Goal: Task Accomplishment & Management: Manage account settings

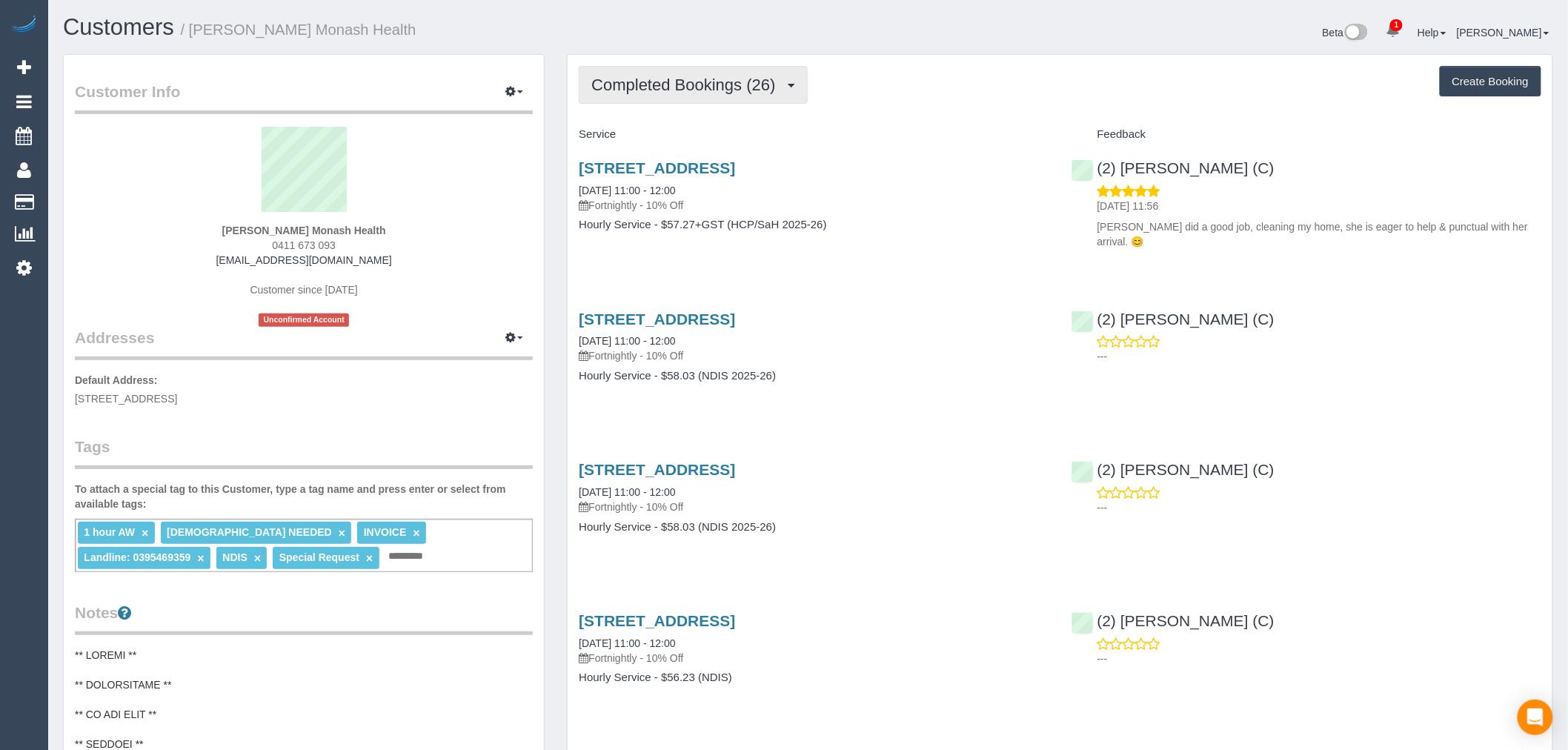
click at [773, 70] on button "Completed Bookings (26)" at bounding box center [693, 84] width 228 height 38
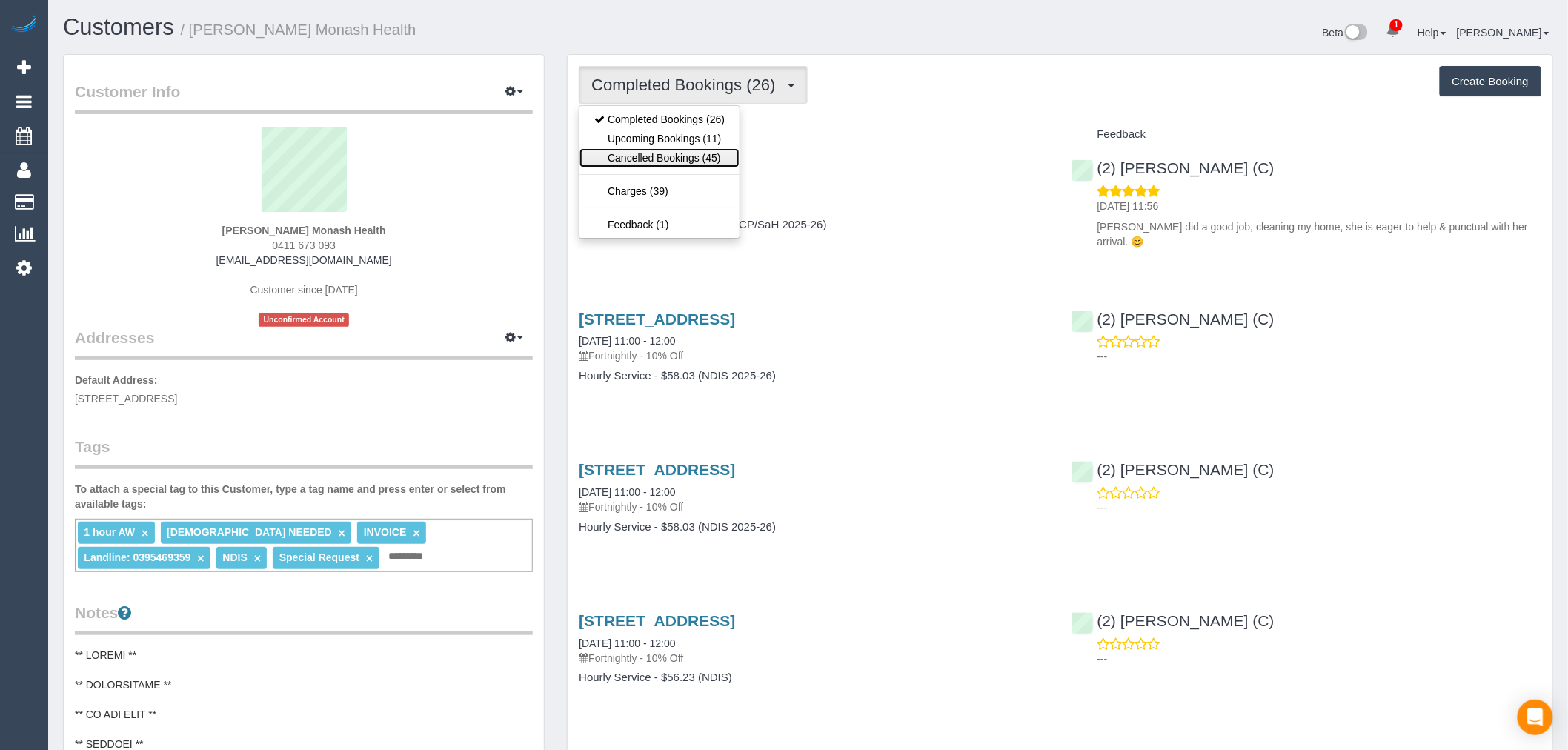
click at [685, 159] on link "Cancelled Bookings (45)" at bounding box center [659, 158] width 160 height 20
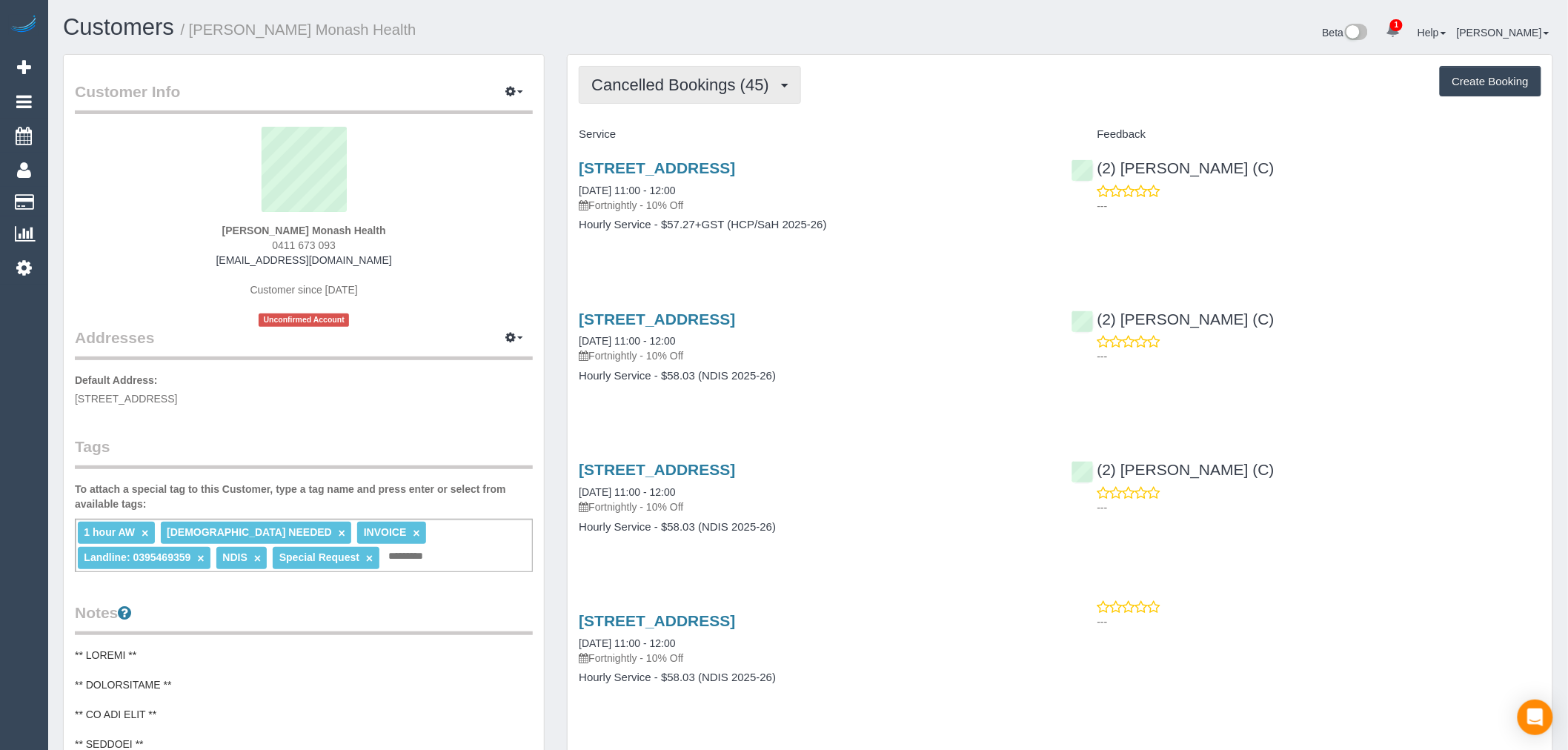
click at [685, 87] on span "Cancelled Bookings (45)" at bounding box center [684, 85] width 185 height 19
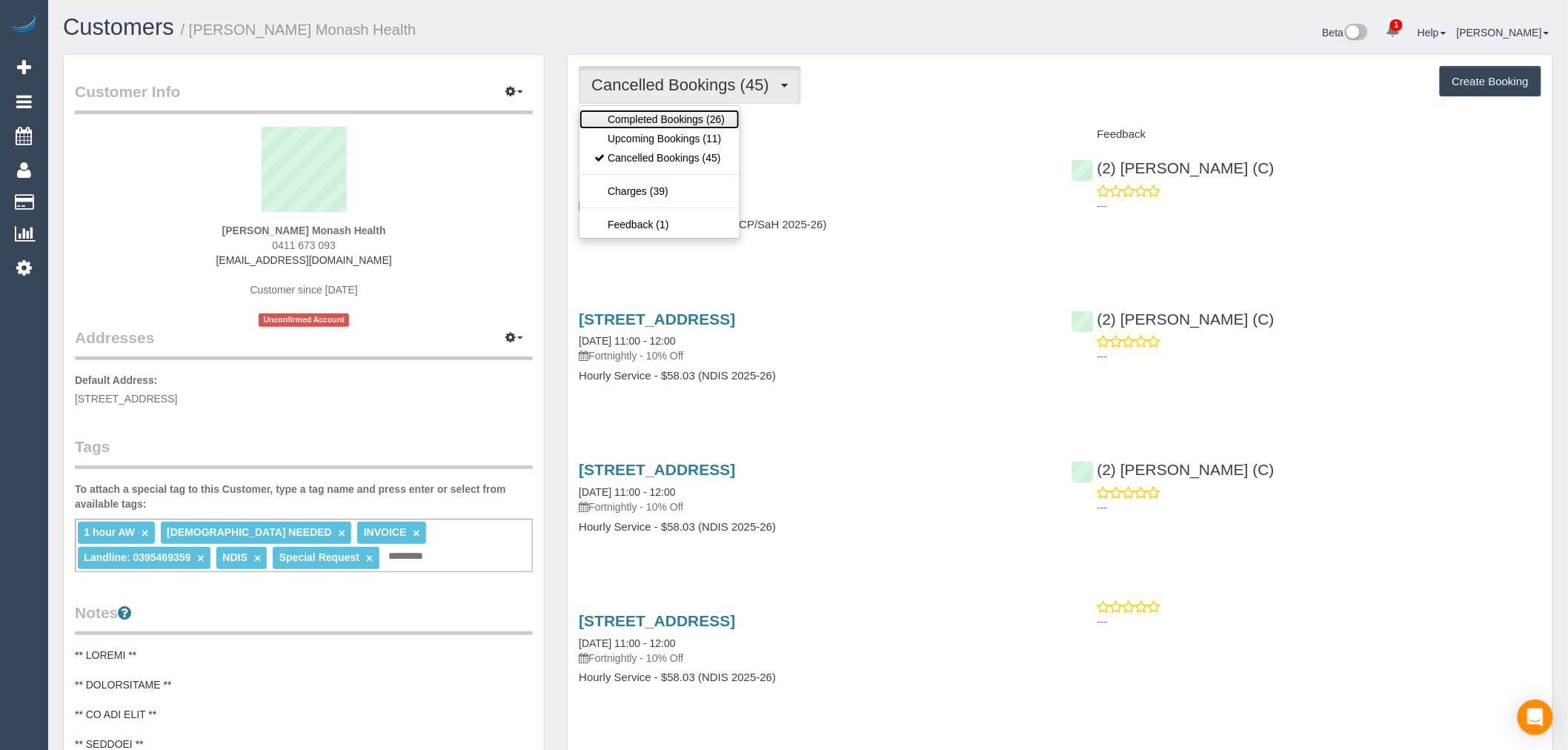
click at [683, 113] on link "Completed Bookings (26)" at bounding box center [659, 119] width 160 height 20
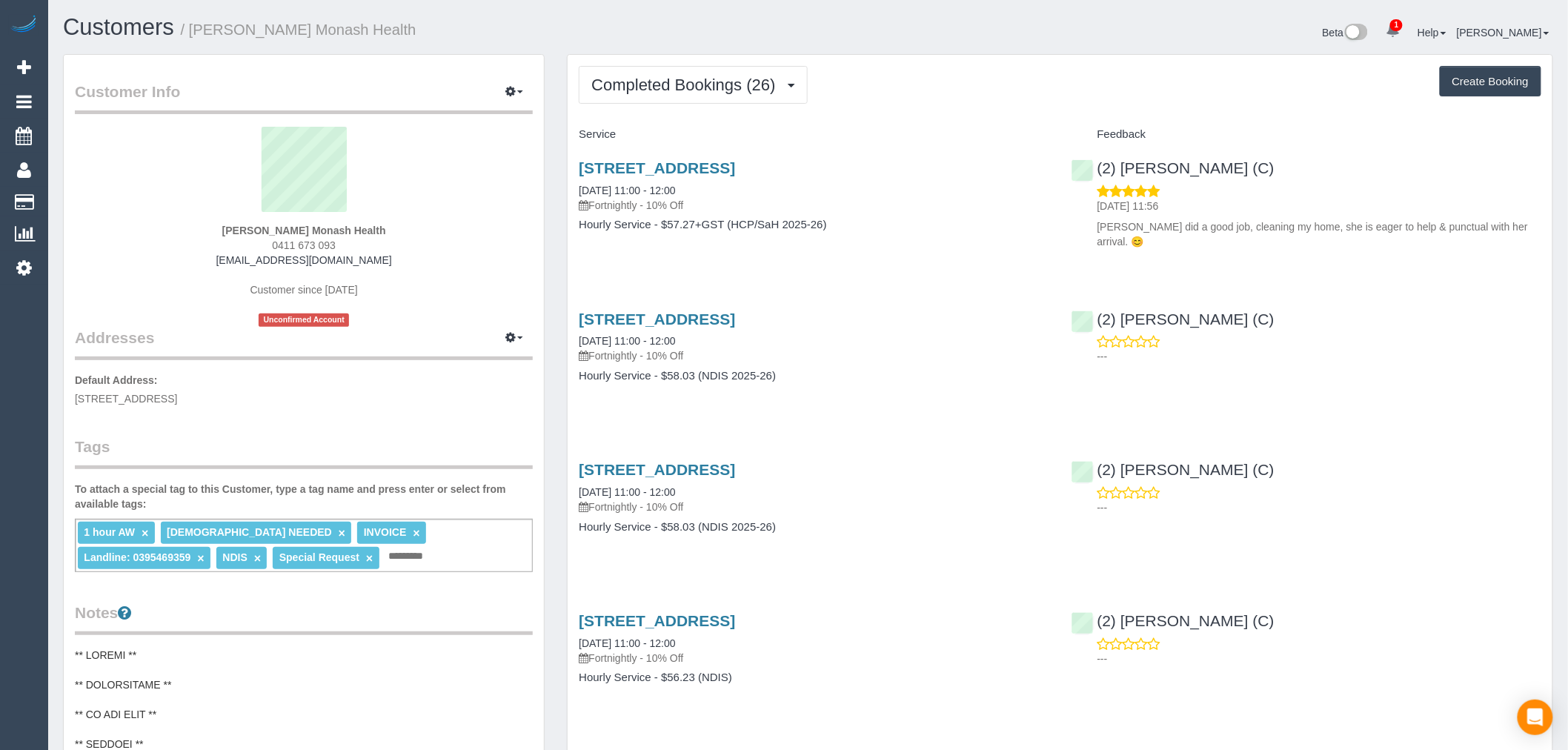
click at [169, 228] on div "Catherine Cazaz Monash Health 0411 673 093 catherinecazaz@yahoo.com.au Customer…" at bounding box center [304, 227] width 458 height 200
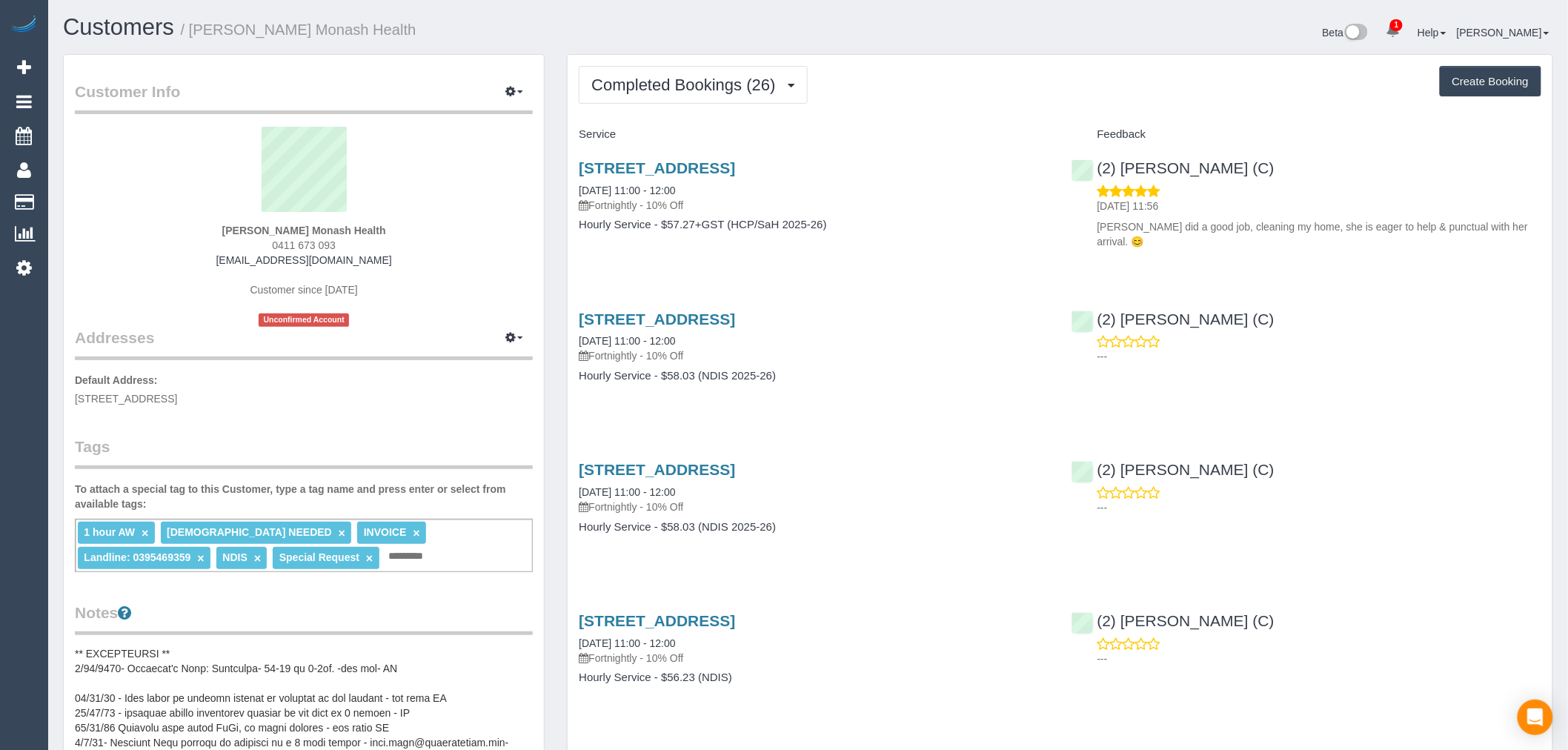
click at [504, 80] on div "Customer Info Edit Contact Info Send Message Email Preferences Special Sales Ta…" at bounding box center [304, 729] width 480 height 1348
click at [507, 89] on icon "button" at bounding box center [510, 91] width 10 height 9
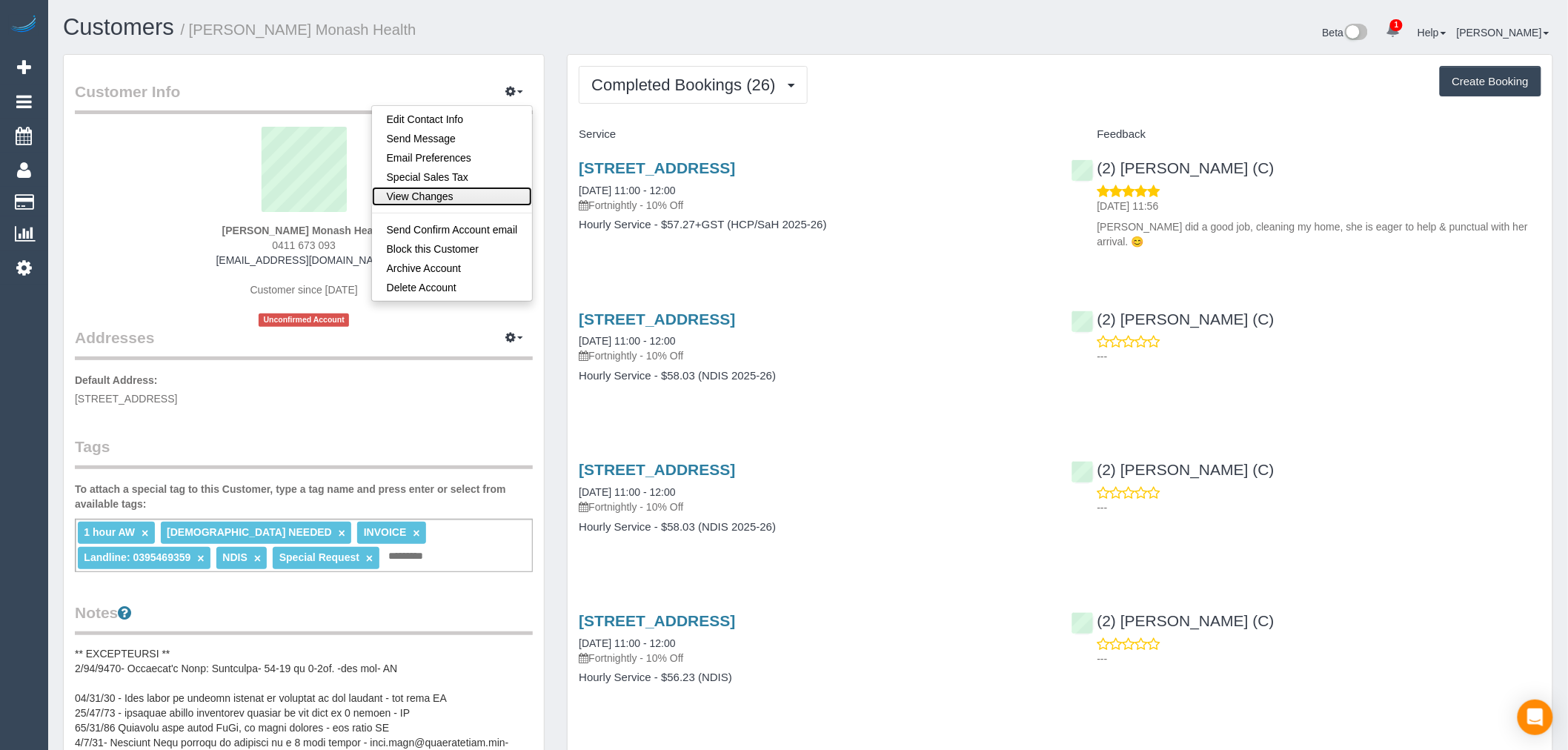
click at [481, 202] on link "View Changes" at bounding box center [452, 196] width 161 height 20
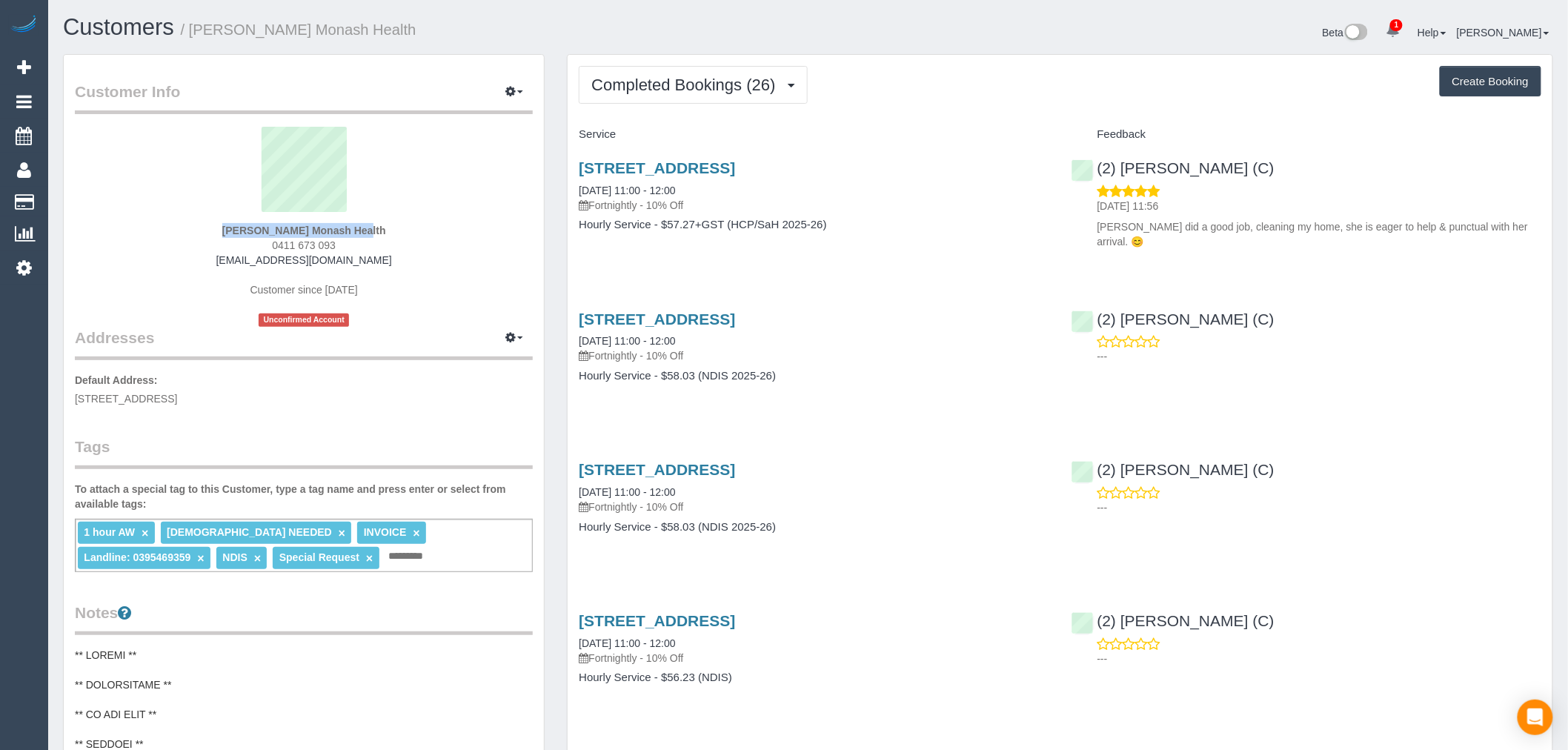
drag, startPoint x: 205, startPoint y: 220, endPoint x: 306, endPoint y: 230, distance: 101.5
click at [306, 230] on div "Catherine Cazaz Monash Health 0411 673 093 catherinecazaz@yahoo.com.au Customer…" at bounding box center [304, 227] width 458 height 200
copy div "Catherine Cazaz"
click at [760, 84] on span "Completed Bookings (26)" at bounding box center [687, 85] width 191 height 19
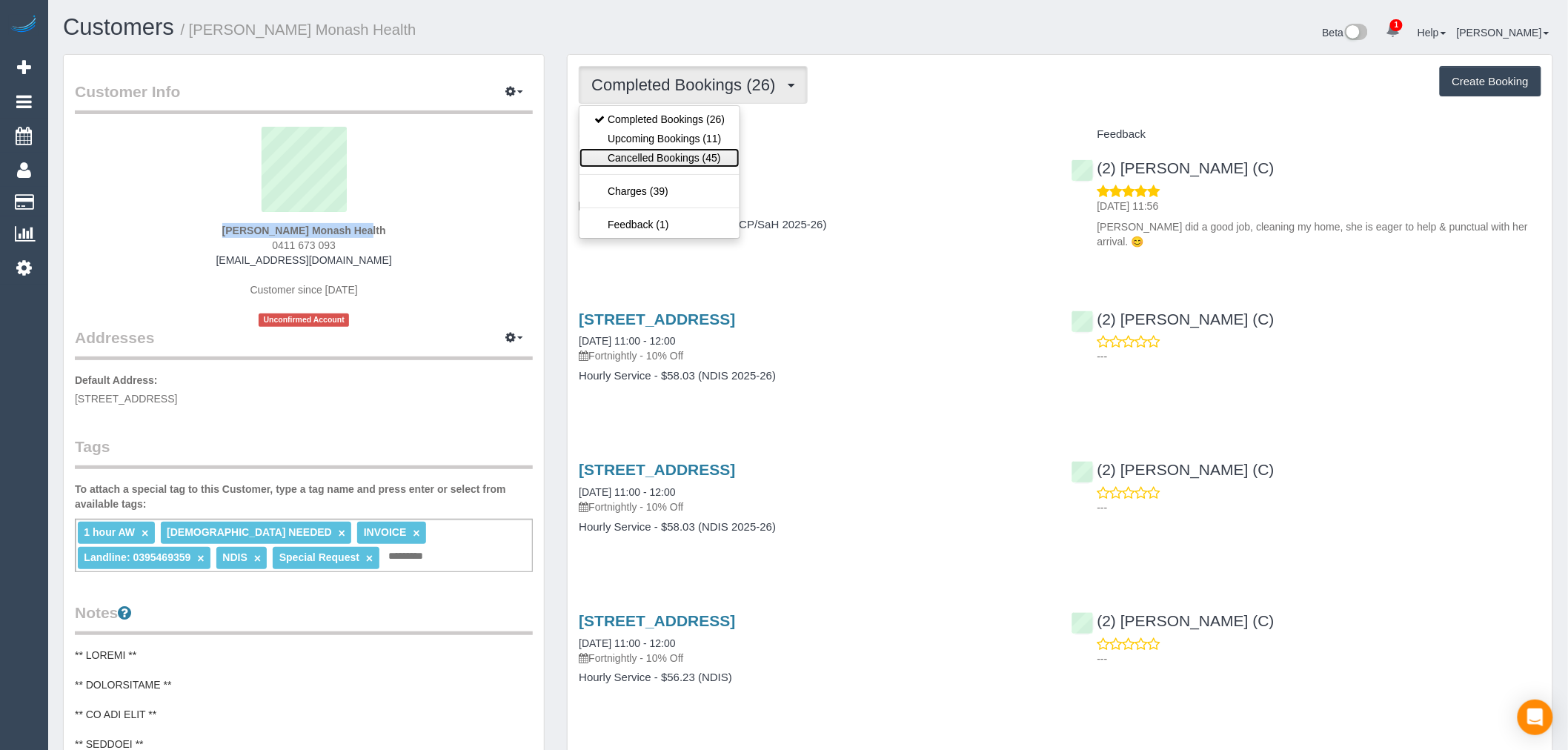
click at [700, 165] on link "Cancelled Bookings (45)" at bounding box center [659, 158] width 160 height 20
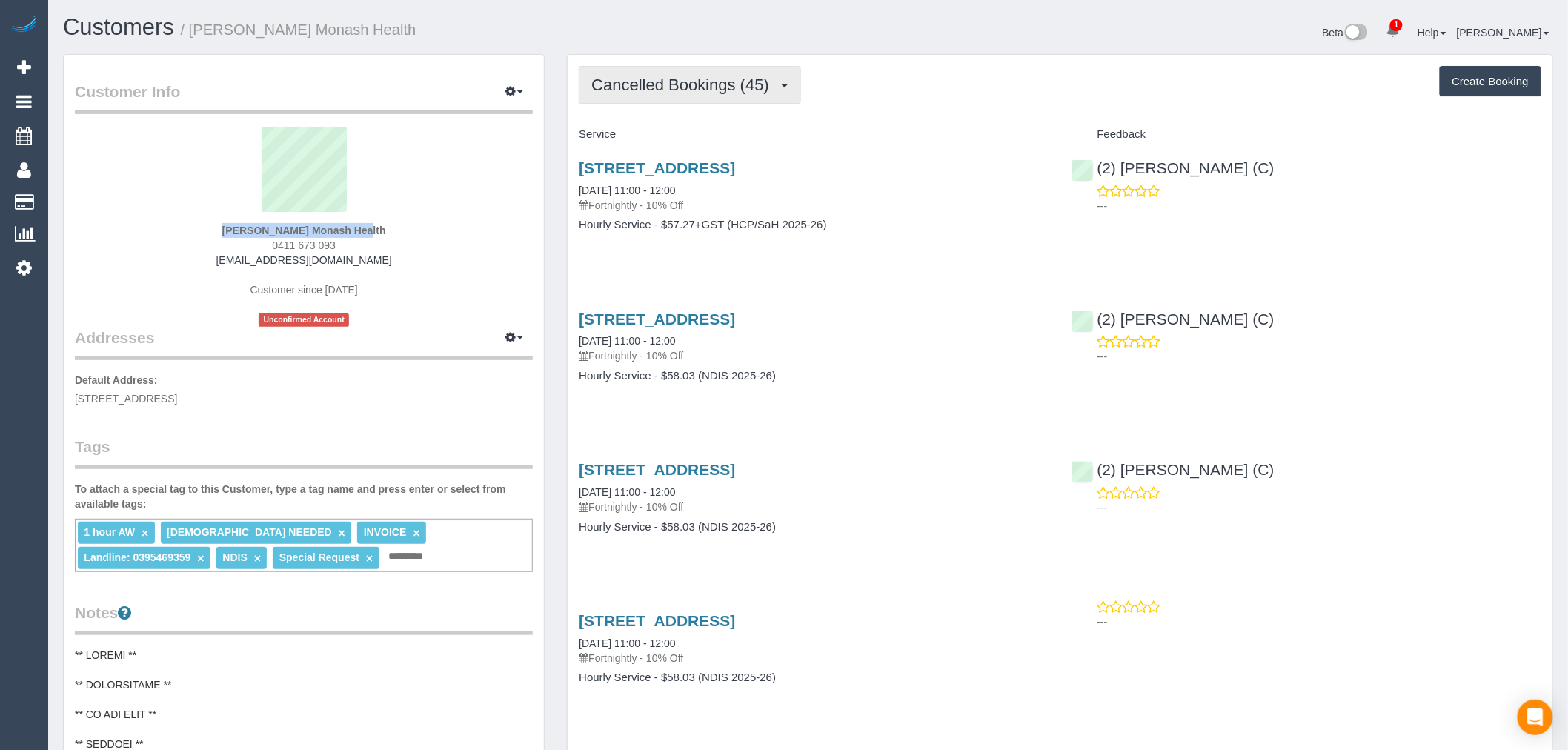
click at [719, 91] on span "Cancelled Bookings (45)" at bounding box center [684, 85] width 185 height 19
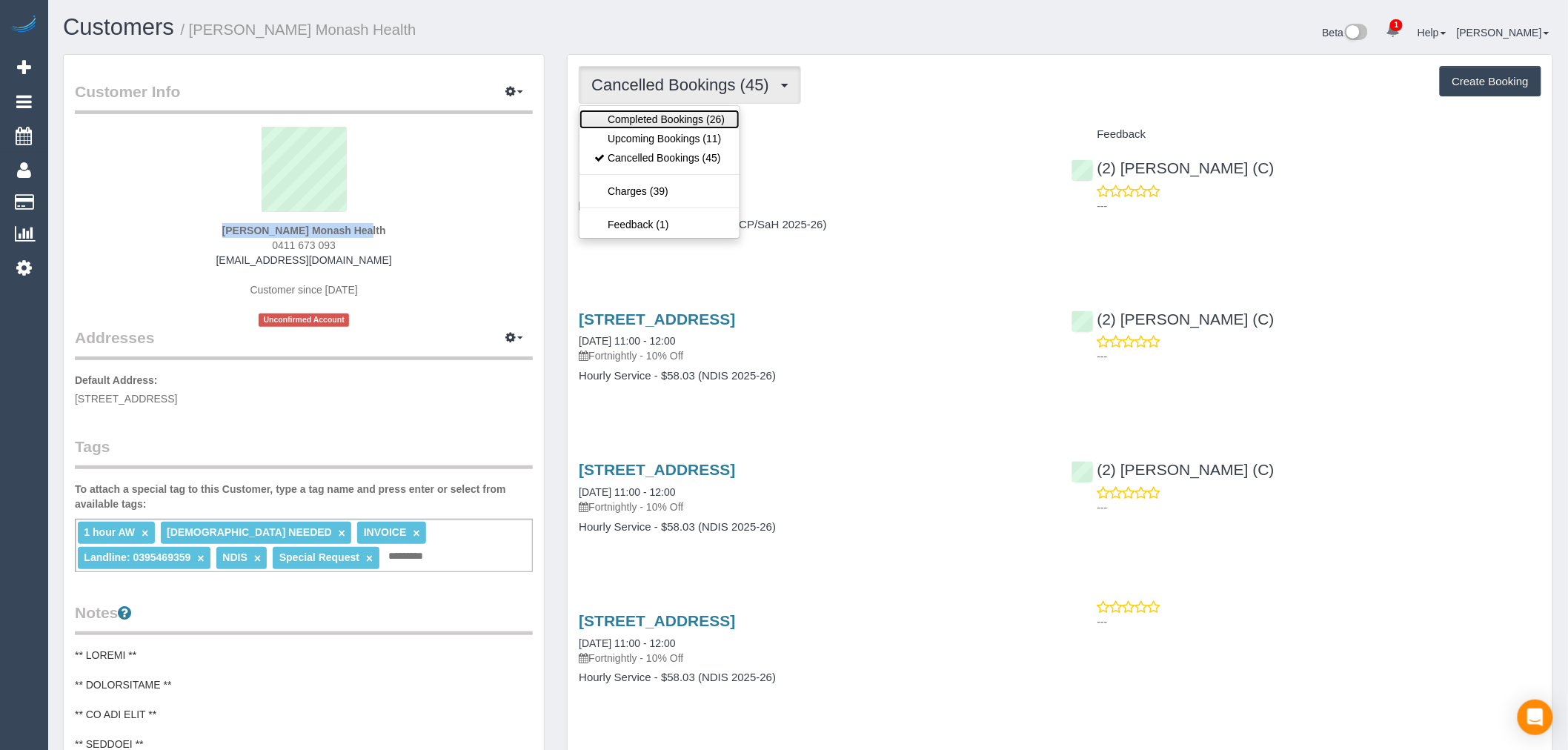
click at [705, 120] on link "Completed Bookings (26)" at bounding box center [659, 119] width 160 height 20
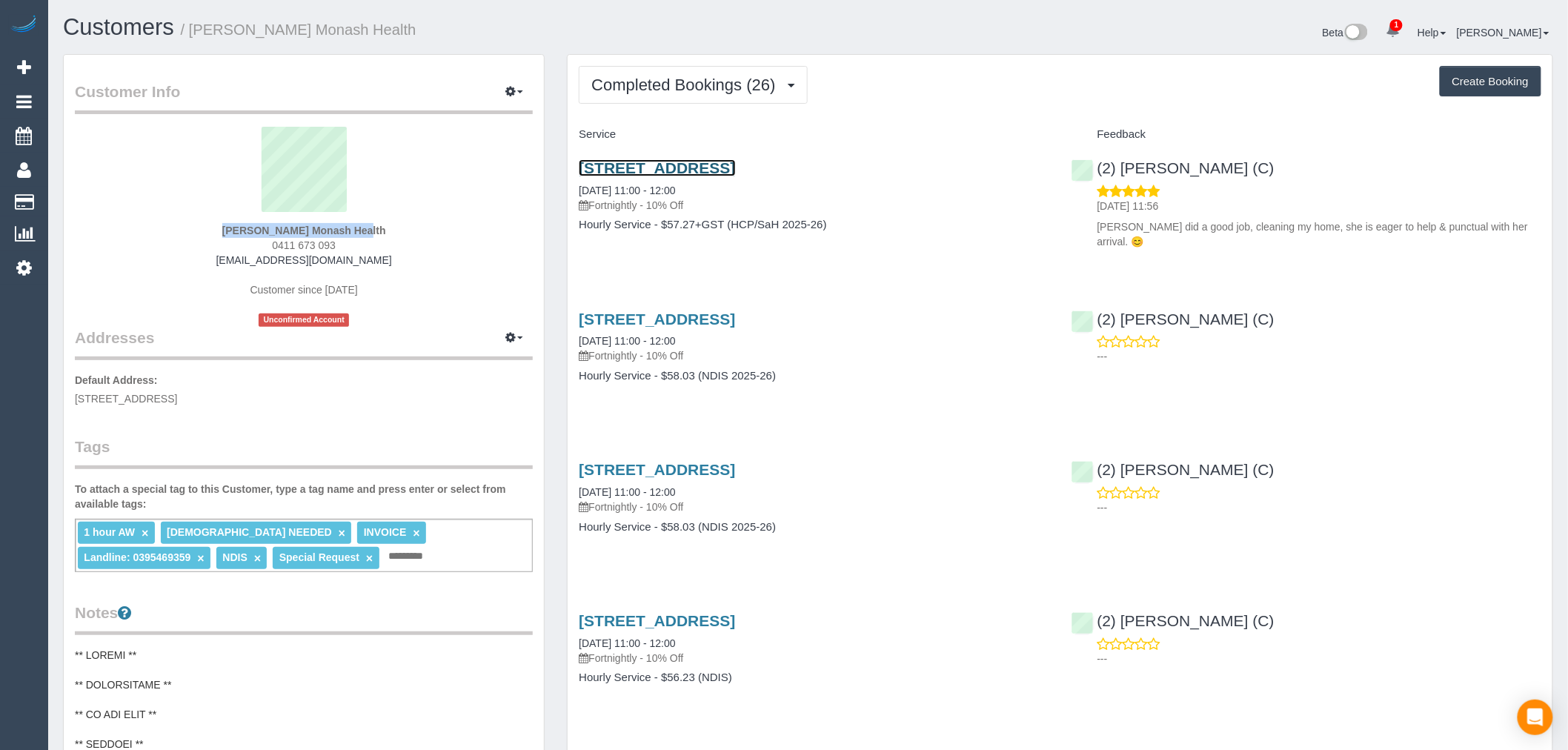
click at [735, 166] on link "1 Arundel Close, Springvale South, VIC 3172" at bounding box center [657, 168] width 156 height 17
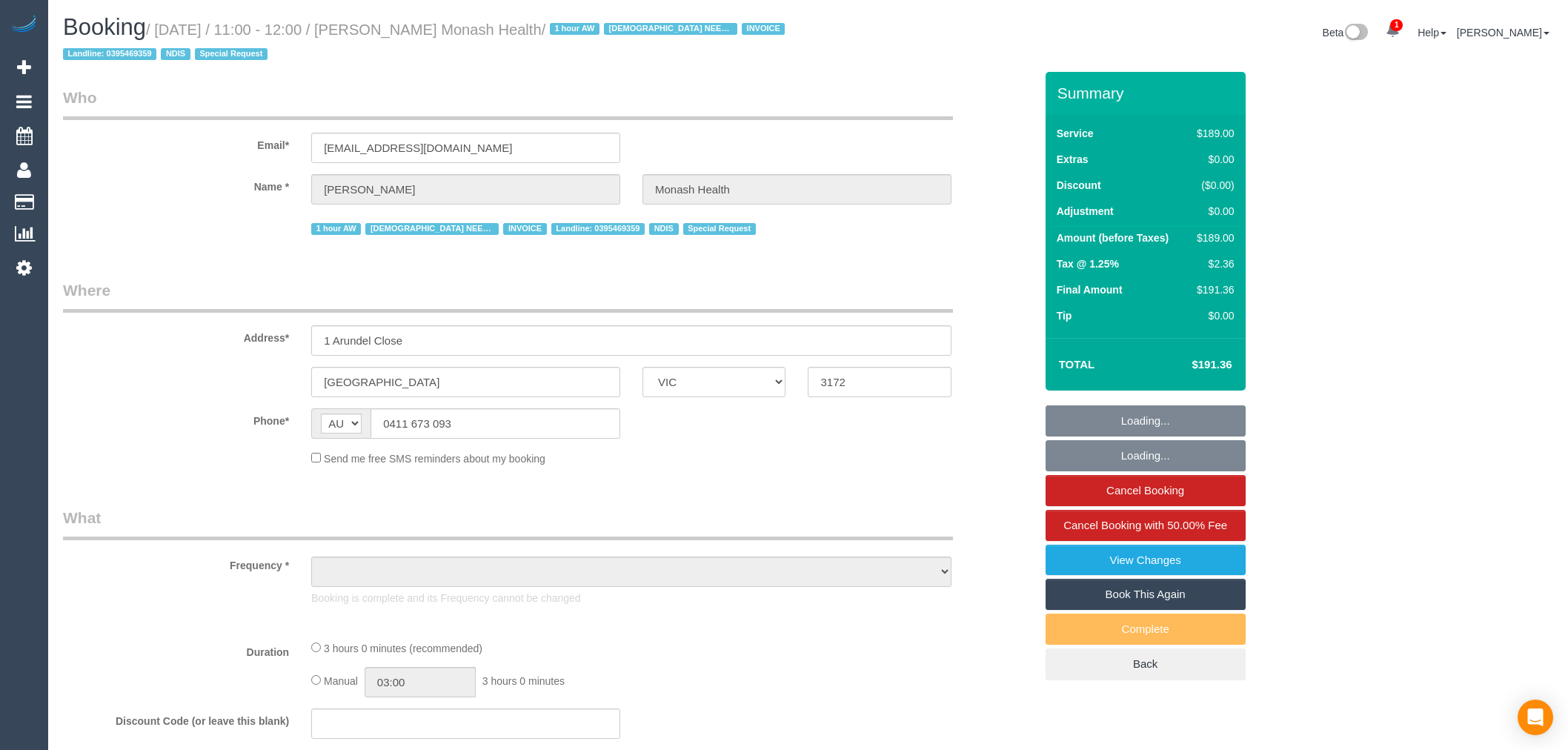
select select "VIC"
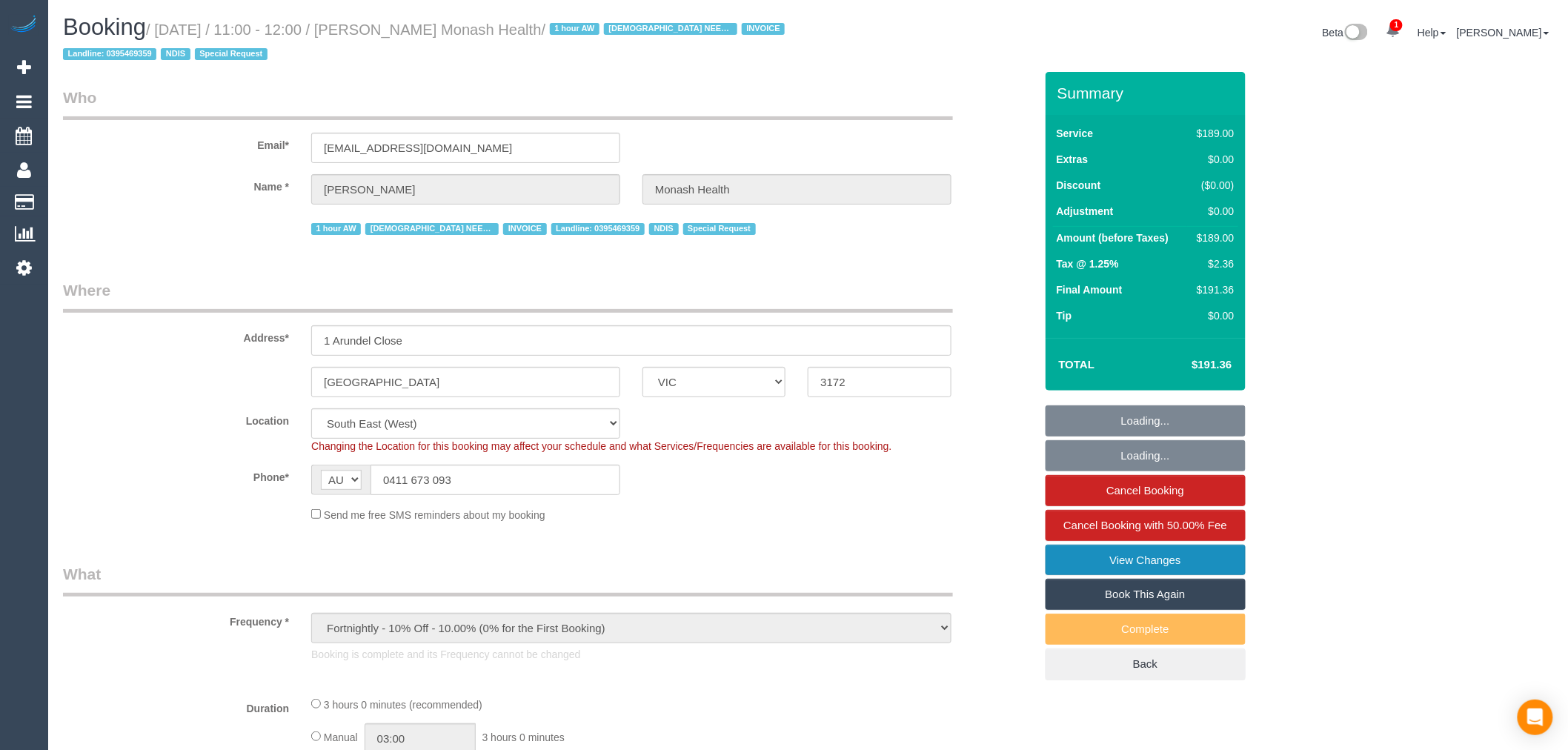
click at [1136, 559] on link "View Changes" at bounding box center [1145, 560] width 200 height 31
select select "object:645"
select select "180"
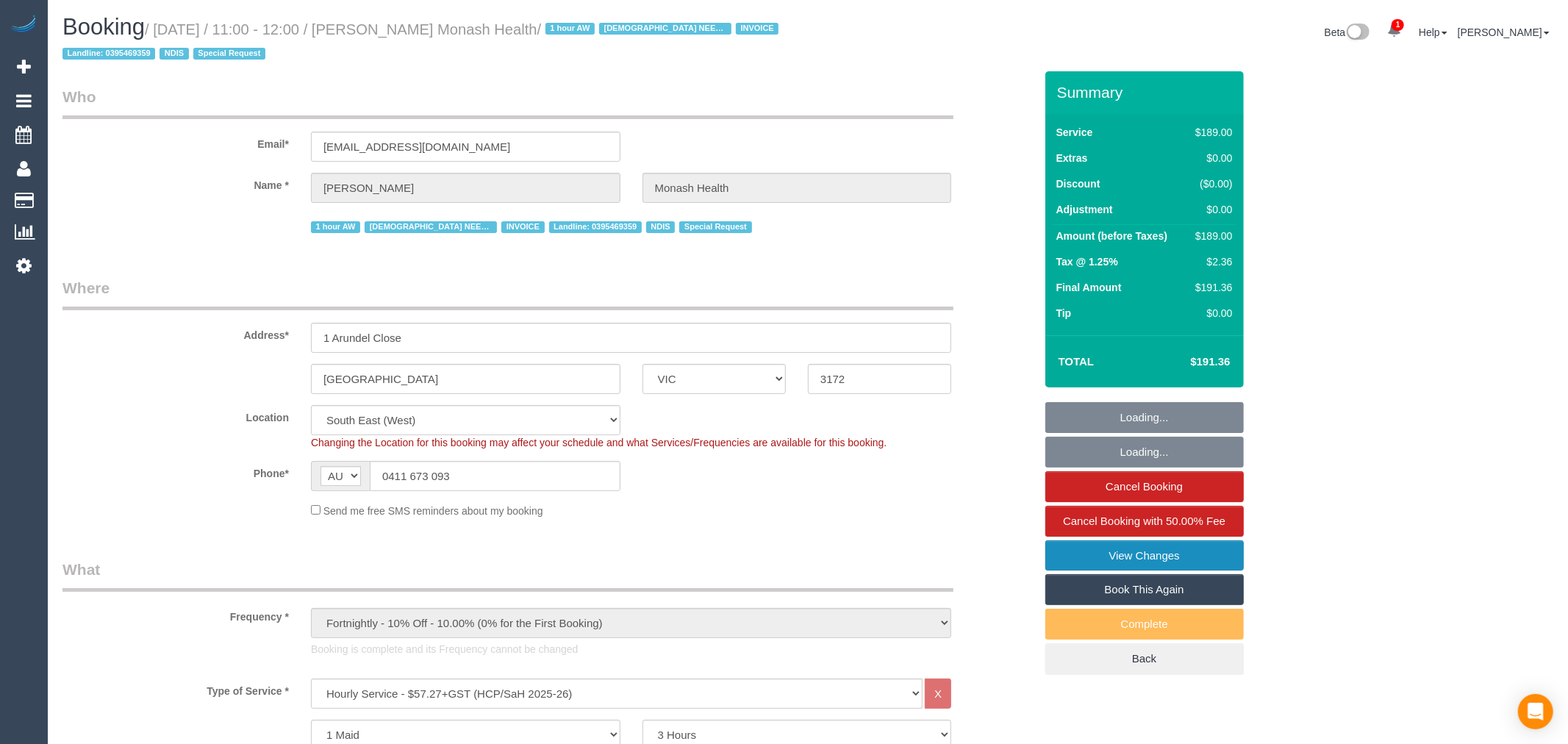
select select "number:28"
select select "number:14"
select select "number:19"
select select "number:23"
select select "number:35"
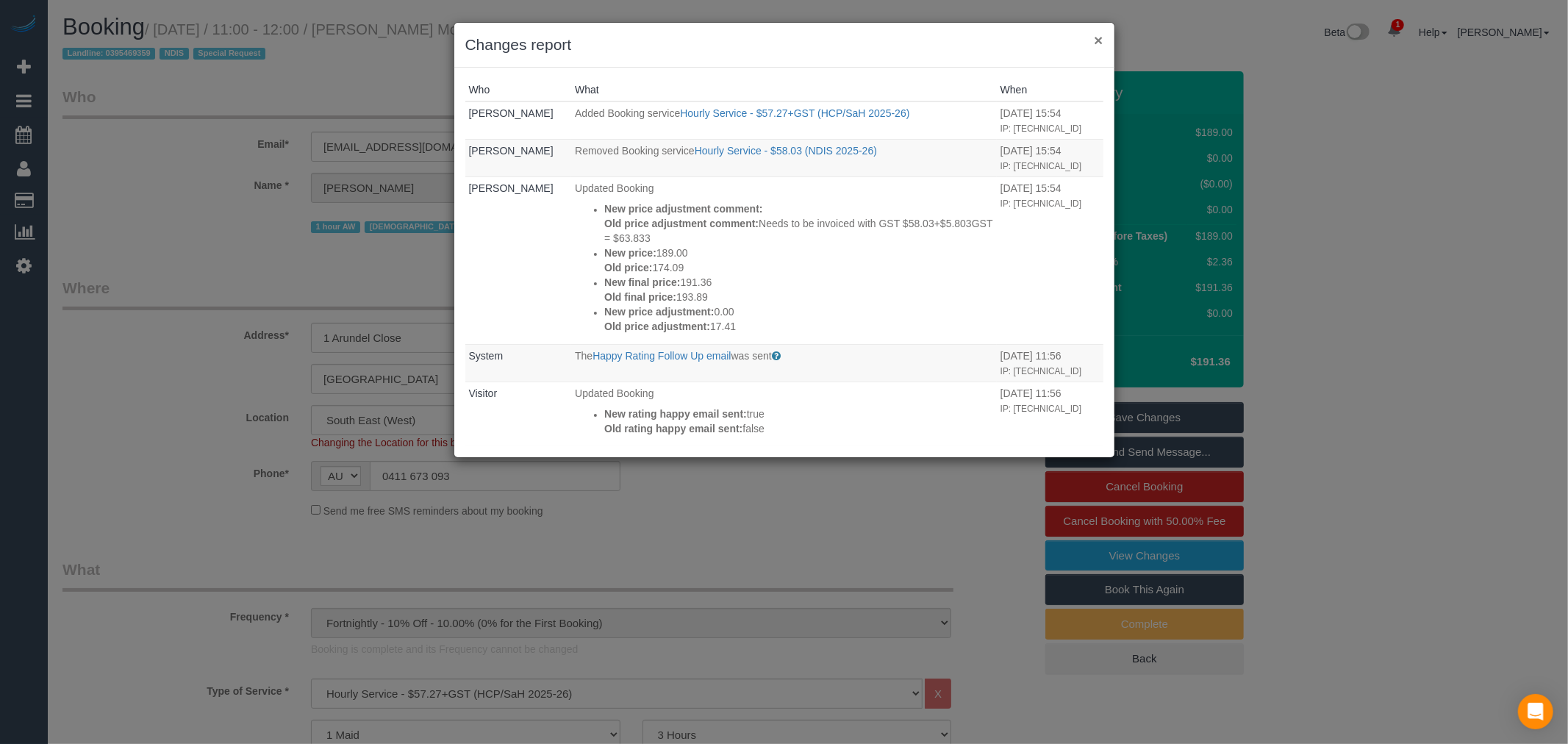
click at [1101, 41] on button "×" at bounding box center [1098, 40] width 9 height 16
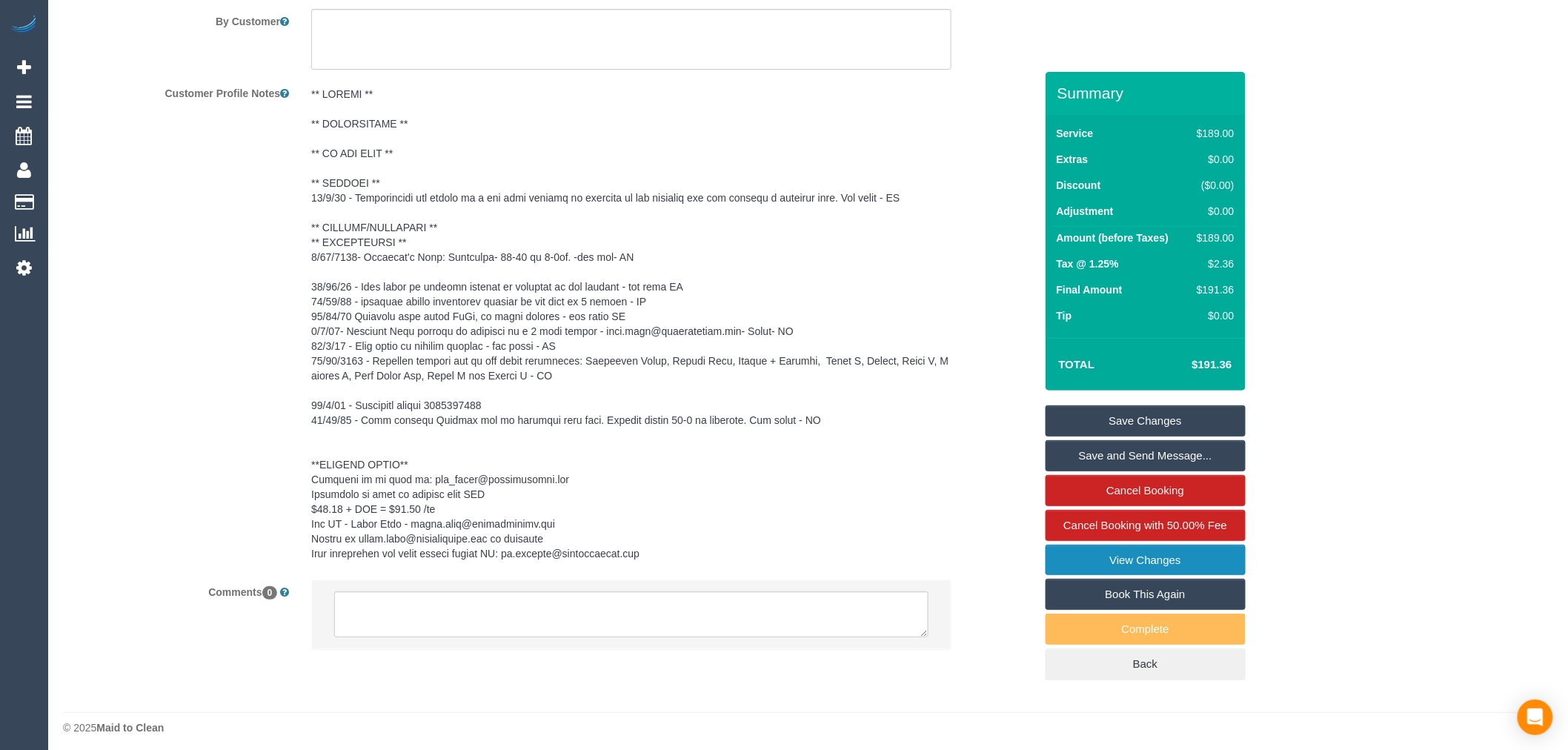
scroll to position [2262, 0]
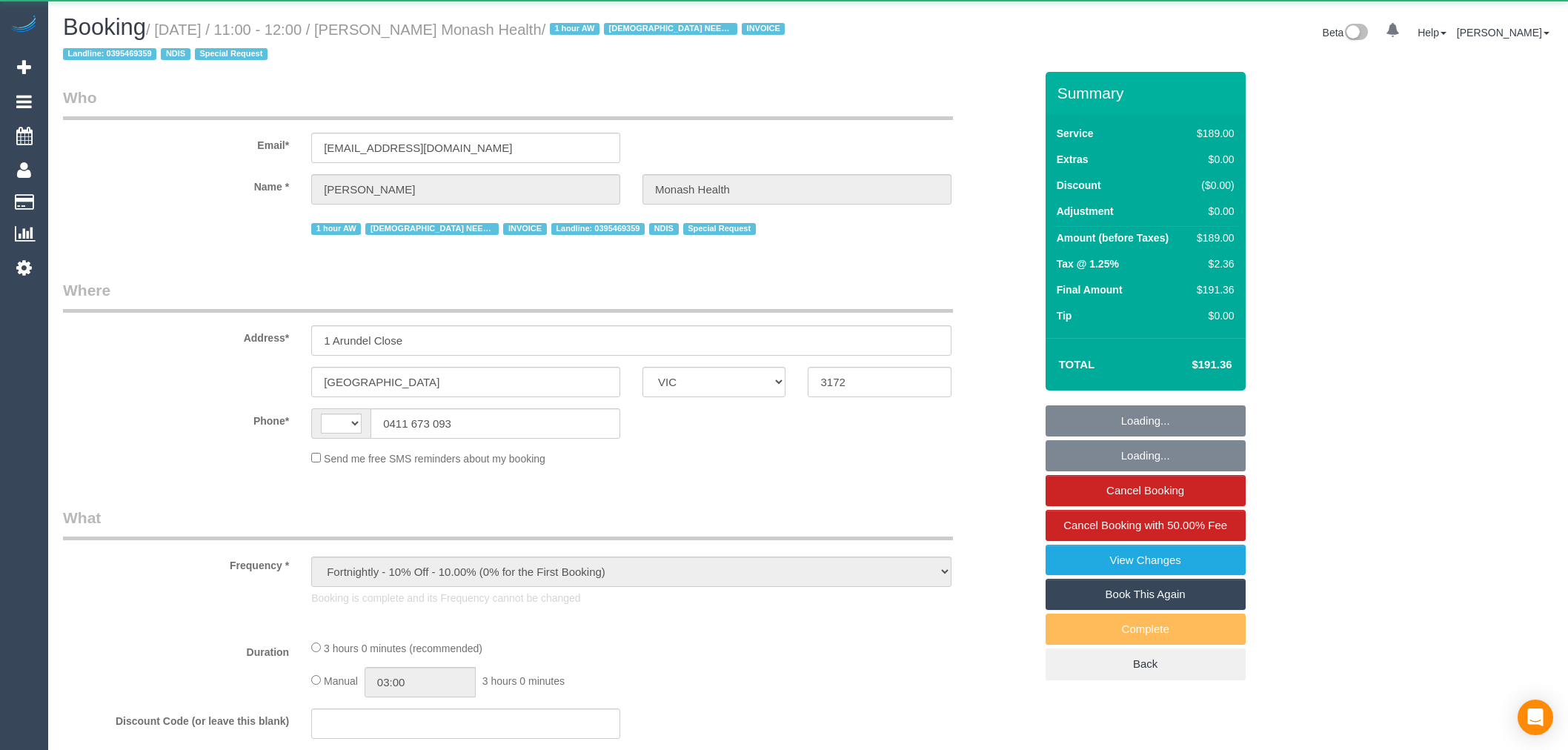
select select "VIC"
select select "180"
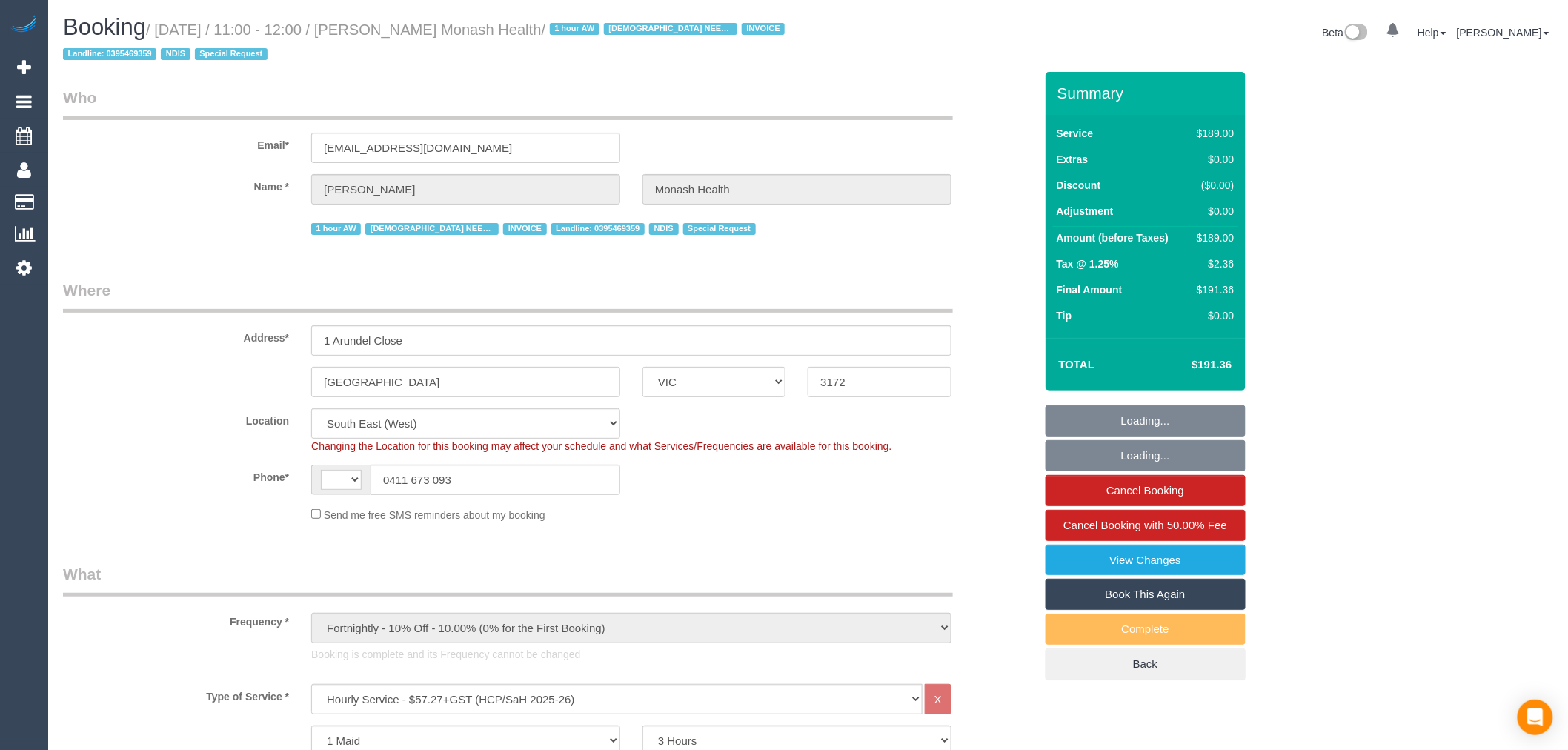
select select "object:382"
select select "string:AU"
select select "number:28"
select select "number:14"
select select "number:19"
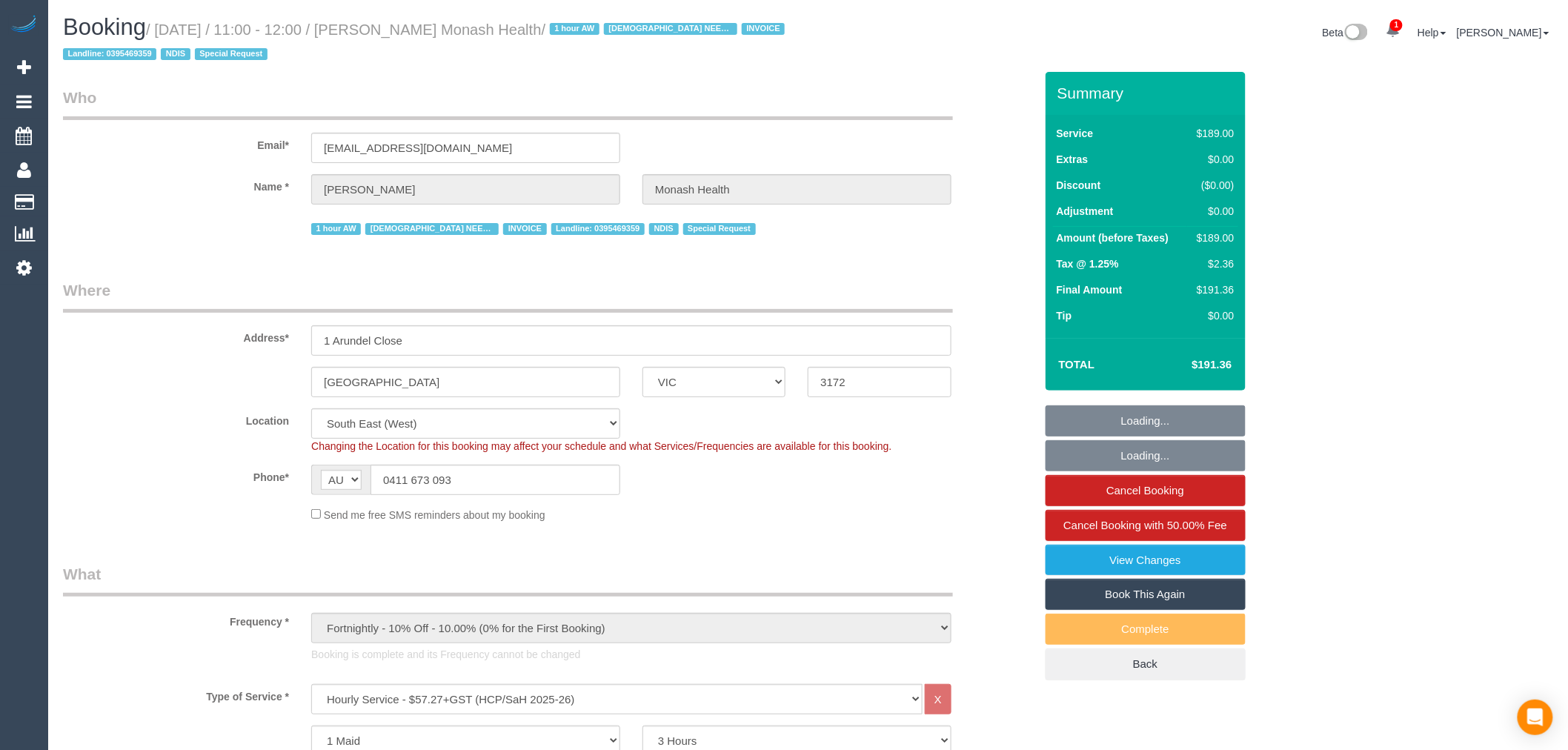
select select "number:23"
select select "number:35"
click at [1161, 561] on link "View Changes" at bounding box center [1145, 560] width 200 height 31
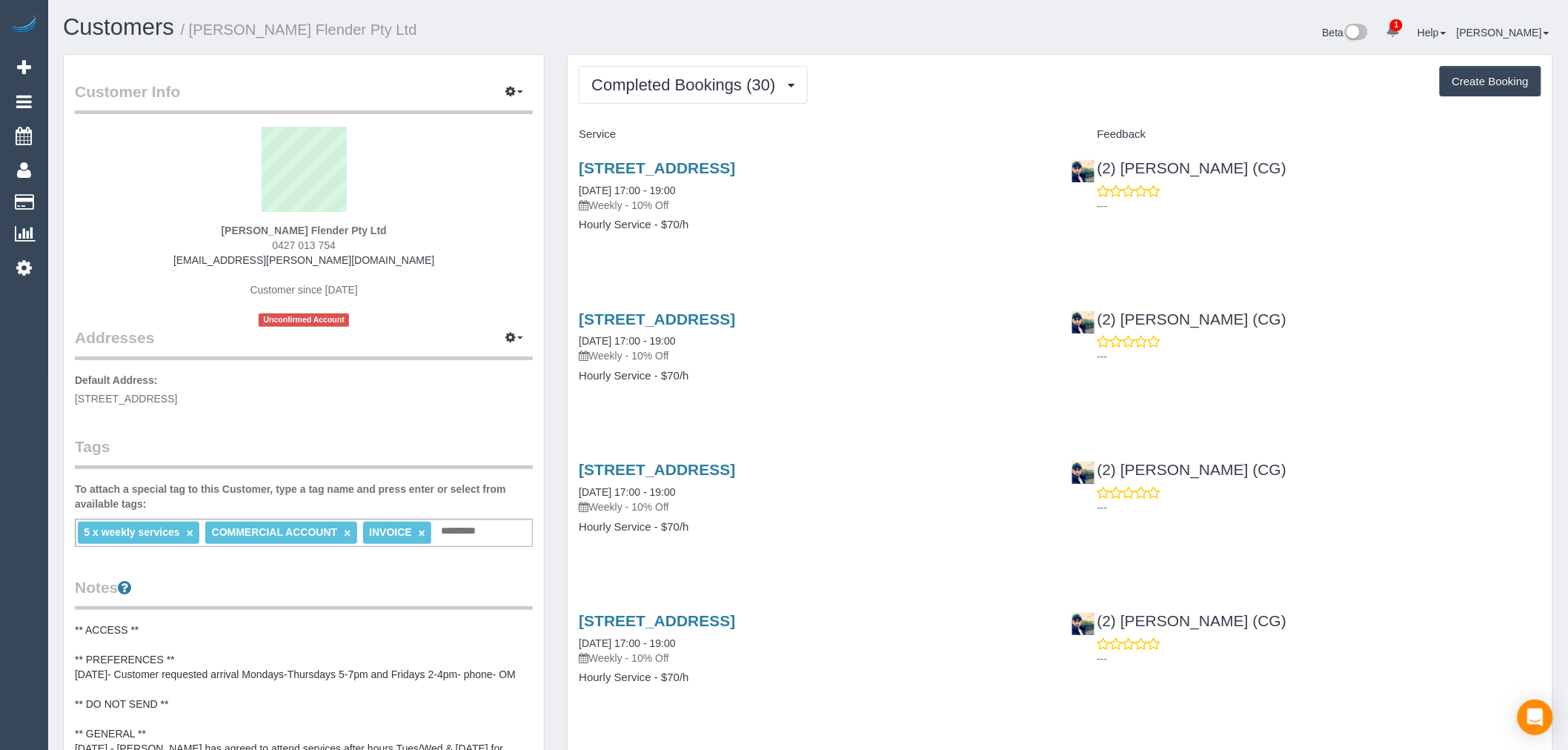
click at [780, 98] on button "Completed Bookings (30)" at bounding box center [693, 84] width 228 height 38
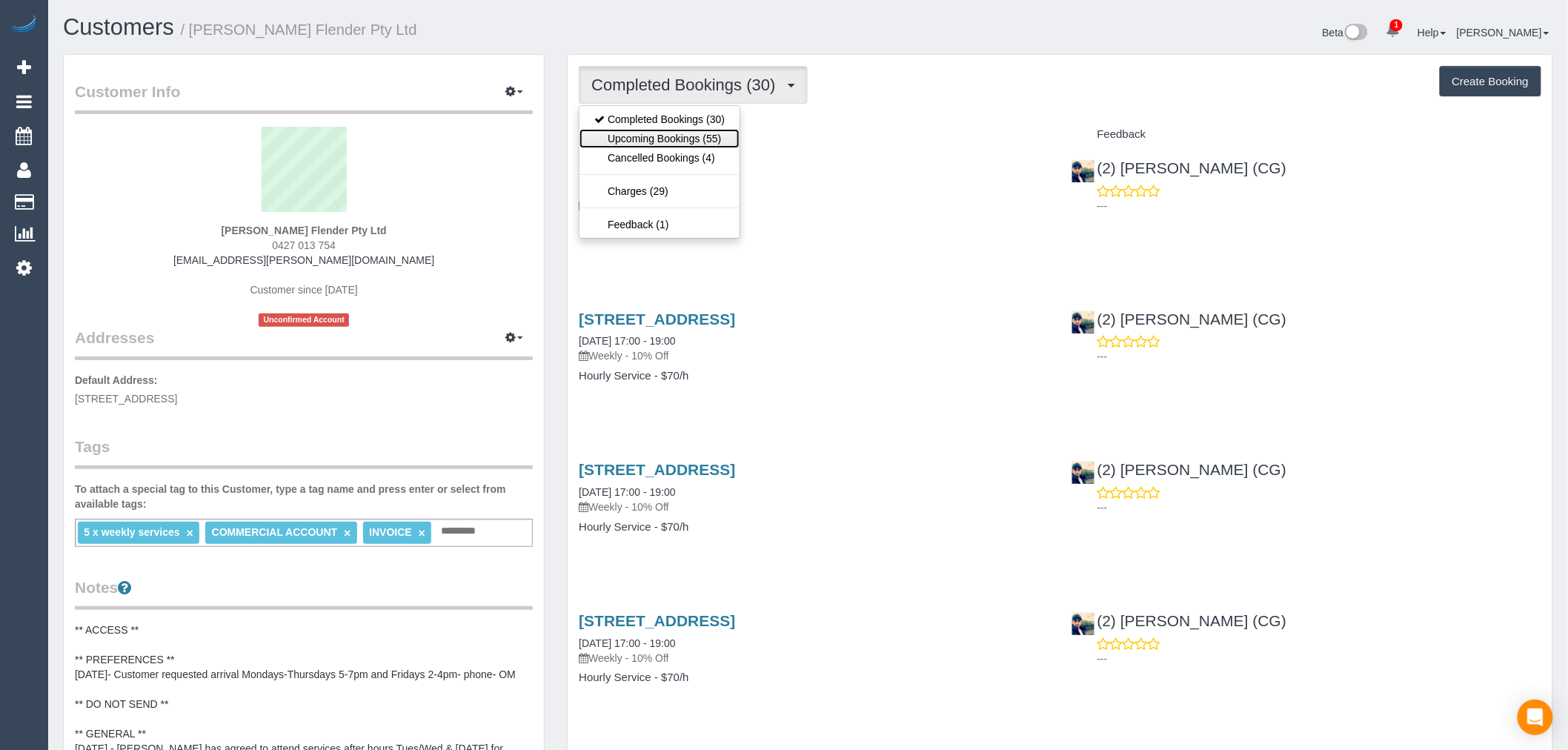
click at [694, 147] on link "Upcoming Bookings (55)" at bounding box center [659, 138] width 160 height 20
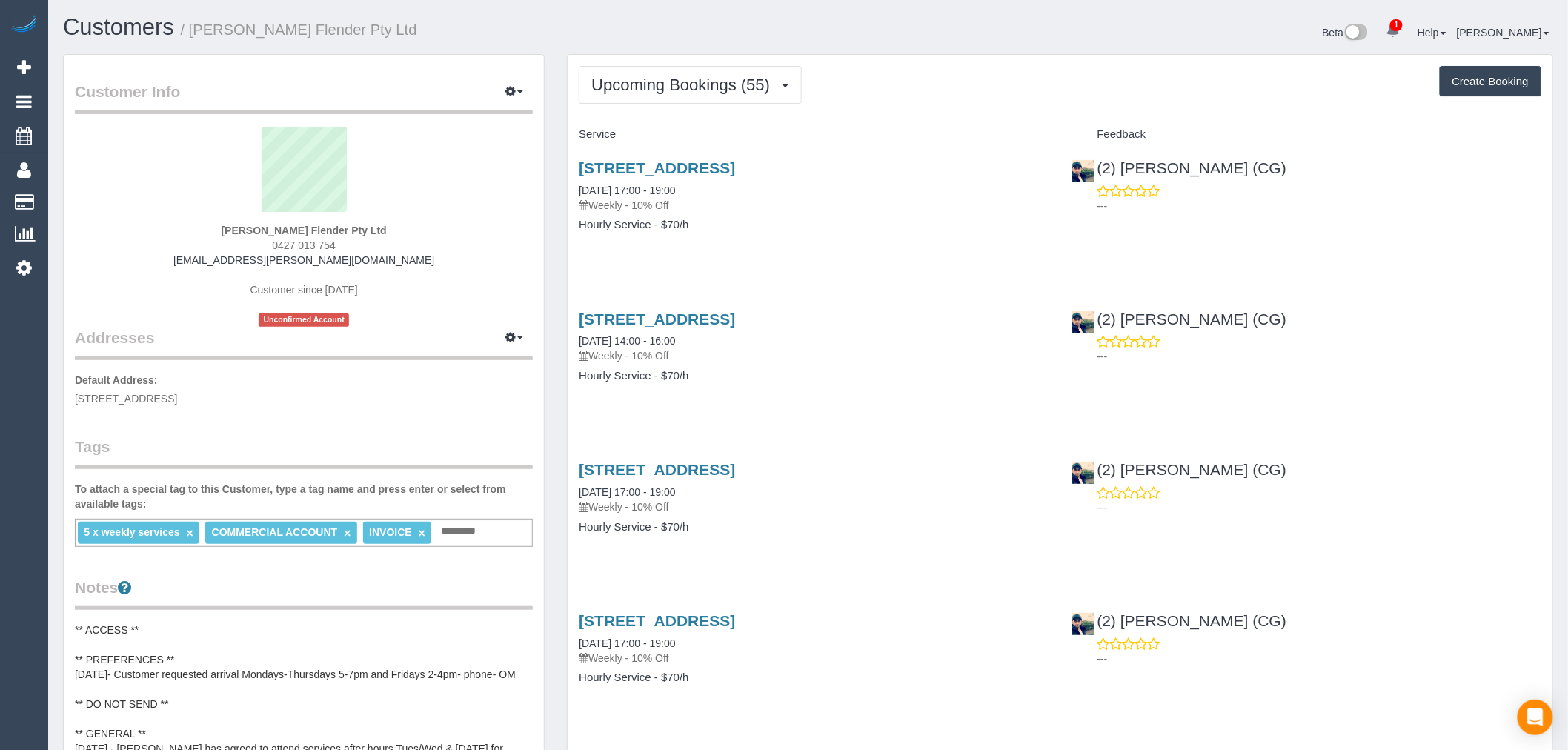
click at [995, 96] on div "Upcoming Bookings (55) Completed Bookings (30) Upcoming Bookings (55) Cancelled…" at bounding box center [1060, 84] width 963 height 38
drag, startPoint x: 351, startPoint y: 245, endPoint x: 266, endPoint y: 249, distance: 85.1
click at [266, 249] on div "Bobby Singh Flender Pty Ltd 0427 013 754 singh.bobby@flender.com Customer since…" at bounding box center [304, 227] width 458 height 200
copy span "0427 013 754"
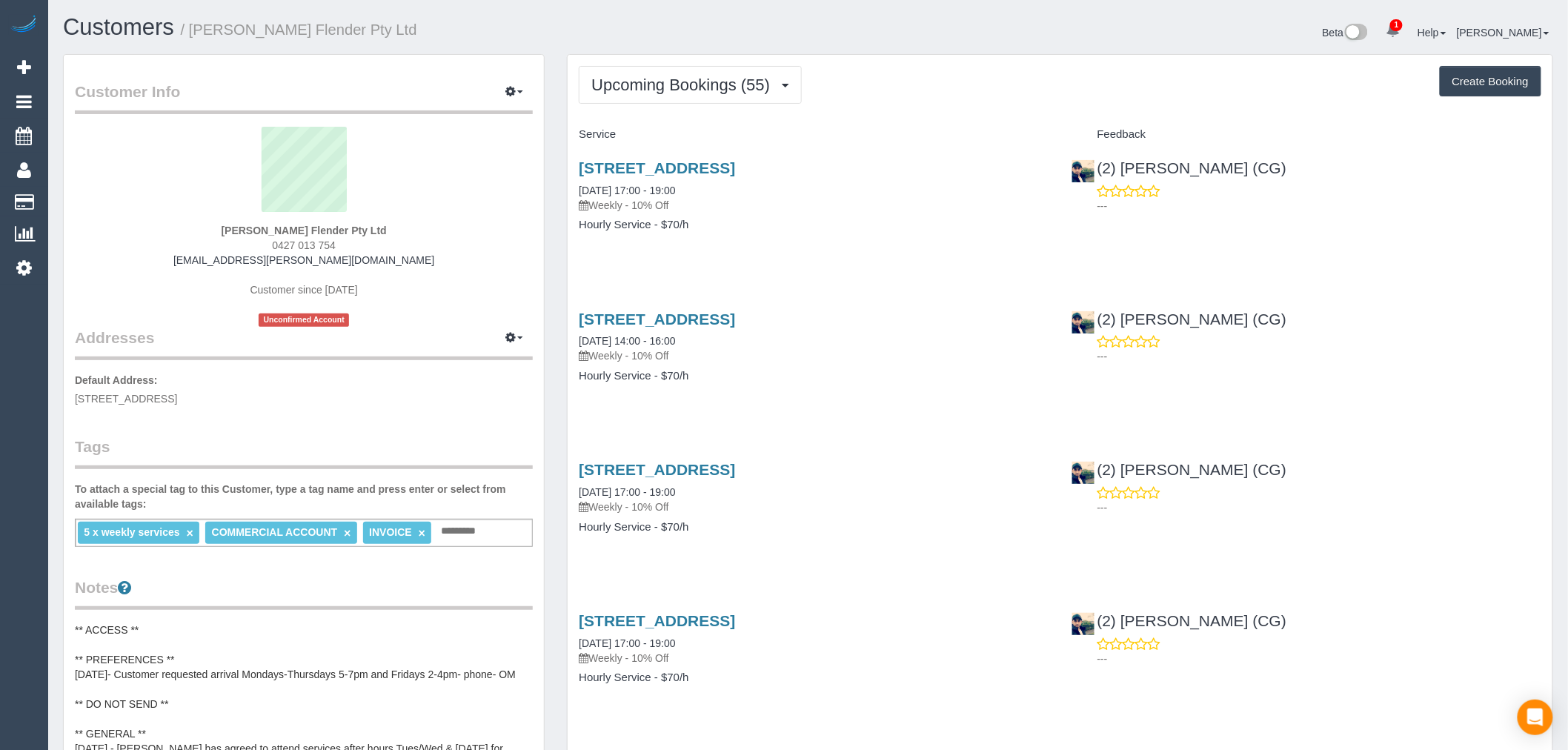
drag, startPoint x: 438, startPoint y: 305, endPoint x: 397, endPoint y: 254, distance: 65.4
click at [431, 305] on div "Bobby Singh Flender Pty Ltd 0427 013 754 singh.bobby@flender.com Customer since…" at bounding box center [304, 227] width 458 height 200
click at [395, 249] on div "Bobby Singh Flender Pty Ltd 0427 013 754 singh.bobby@flender.com Customer since…" at bounding box center [304, 227] width 458 height 200
drag, startPoint x: 409, startPoint y: 249, endPoint x: 311, endPoint y: 256, distance: 98.2
click at [270, 256] on div "Bobby Singh Flender Pty Ltd 0427 013 754 singh.bobby@flender.com Customer since…" at bounding box center [304, 227] width 458 height 200
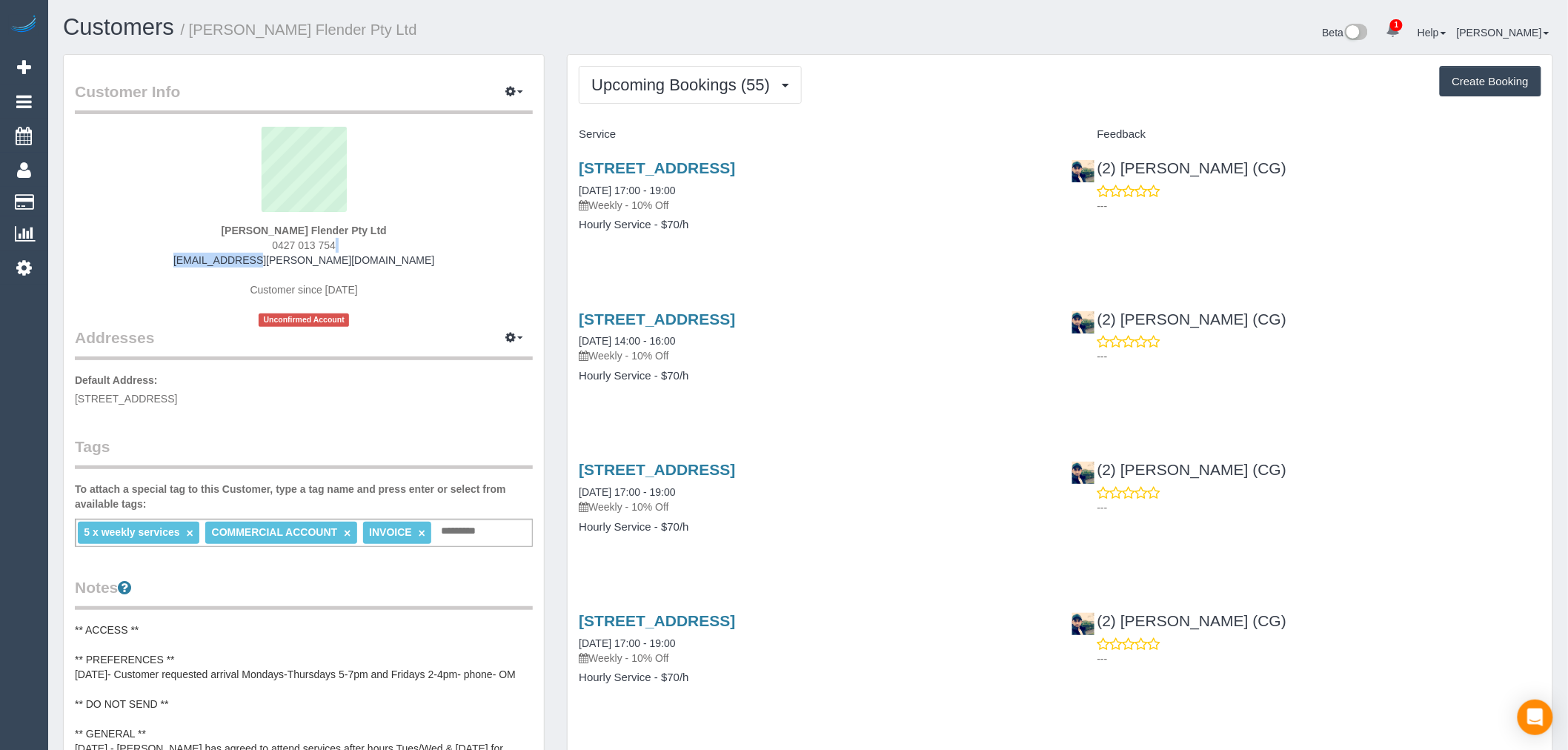
click at [371, 252] on div "Bobby Singh Flender Pty Ltd 0427 013 754 singh.bobby@flender.com Customer since…" at bounding box center [304, 227] width 458 height 200
click at [394, 255] on div "Bobby Singh Flender Pty Ltd 0427 013 754 singh.bobby@flender.com Customer since…" at bounding box center [304, 227] width 458 height 200
drag, startPoint x: 395, startPoint y: 257, endPoint x: 211, endPoint y: 265, distance: 184.2
click at [211, 265] on div "Bobby Singh Flender Pty Ltd 0427 013 754 singh.bobby@flender.com Customer since…" at bounding box center [304, 227] width 458 height 200
copy link "singh.bobby@flender.com"
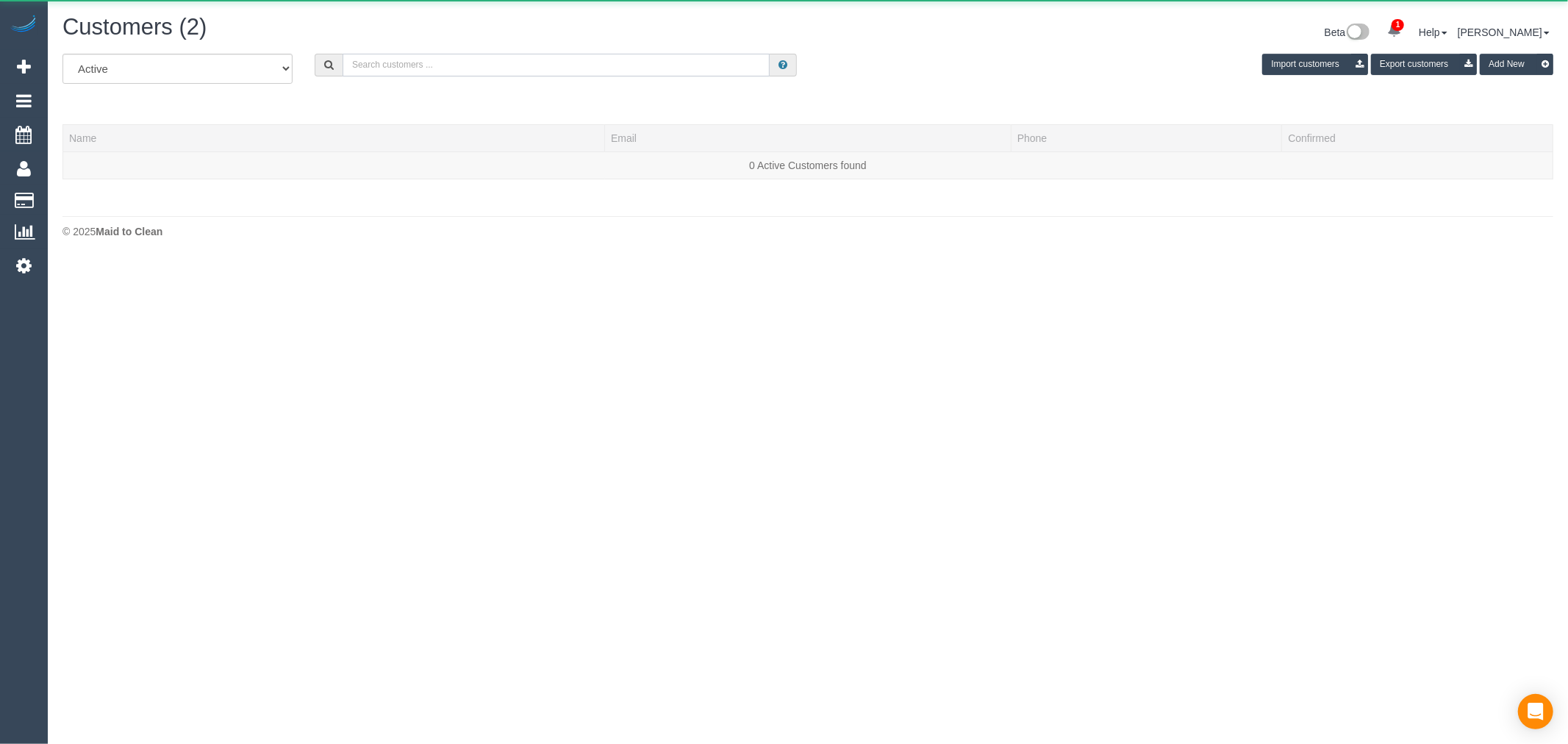
click at [426, 76] on input "text" at bounding box center [556, 64] width 427 height 22
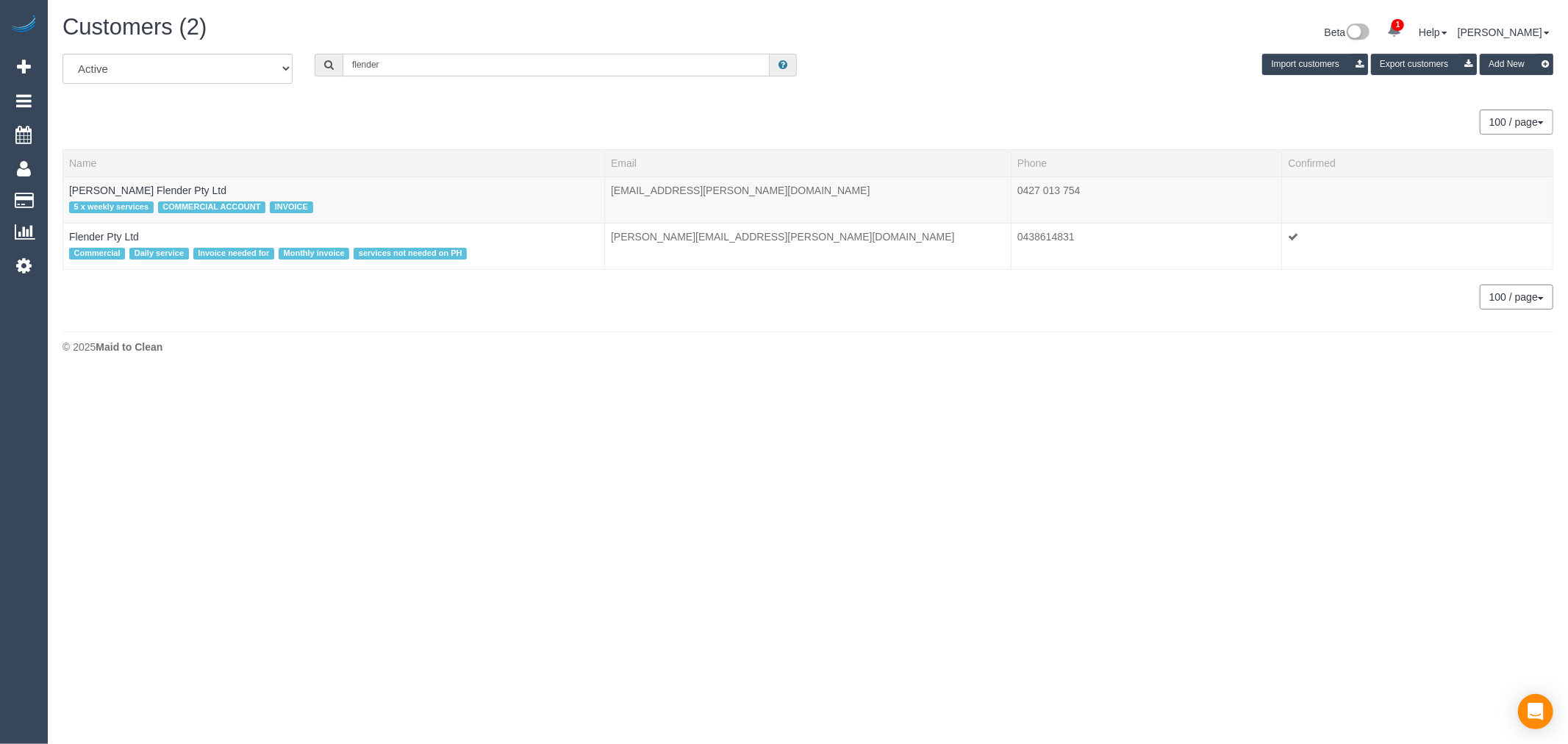
drag, startPoint x: 451, startPoint y: 74, endPoint x: 423, endPoint y: 64, distance: 29.7
click at [427, 67] on input "flender" at bounding box center [556, 64] width 427 height 22
drag, startPoint x: 423, startPoint y: 64, endPoint x: 291, endPoint y: 53, distance: 132.5
click at [291, 53] on div "All Active Archived flender Import customers Export customers Add New" at bounding box center [808, 74] width 1513 height 41
type input "catherine caz"
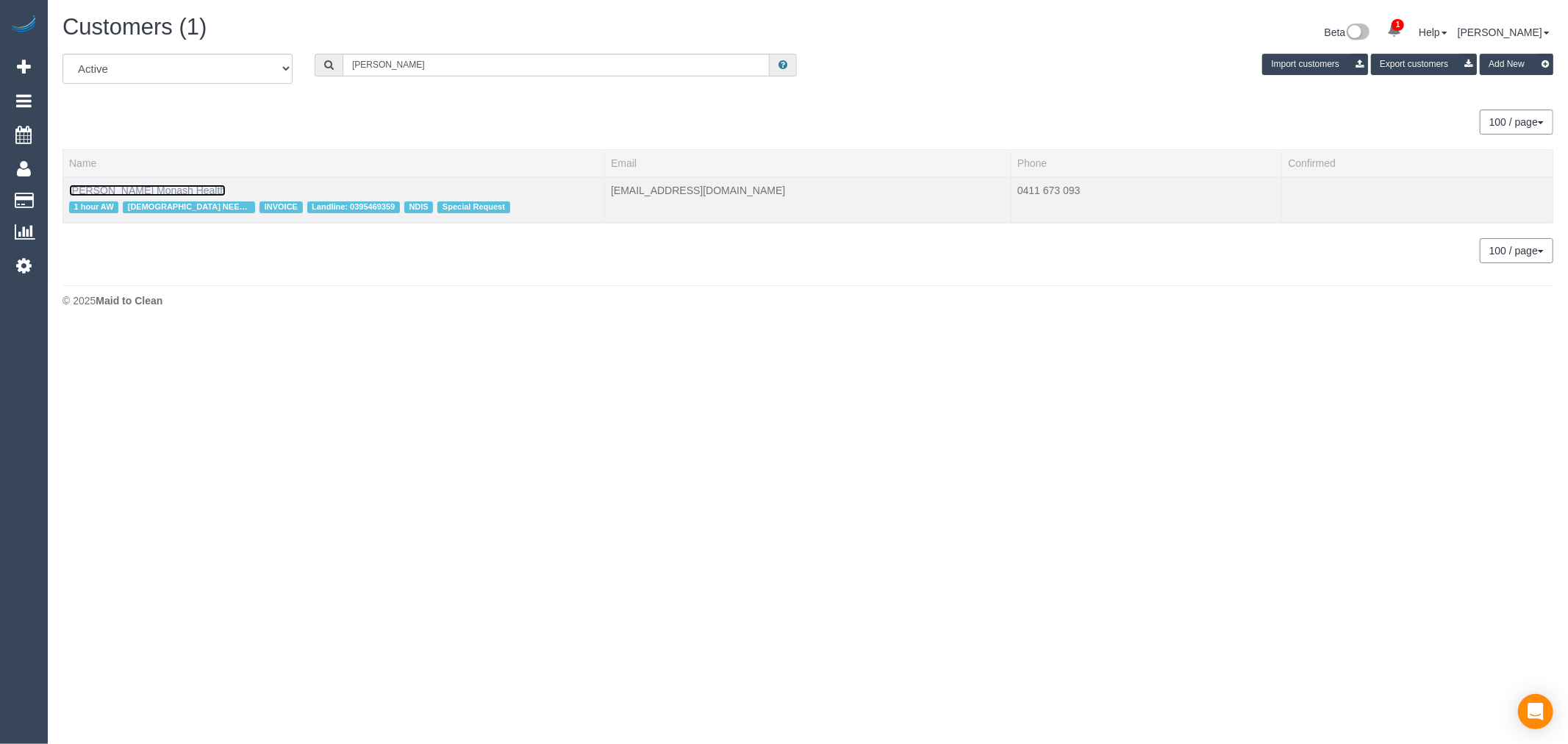
click at [162, 193] on link "Catherine Cazaz Monash Health" at bounding box center [147, 190] width 157 height 12
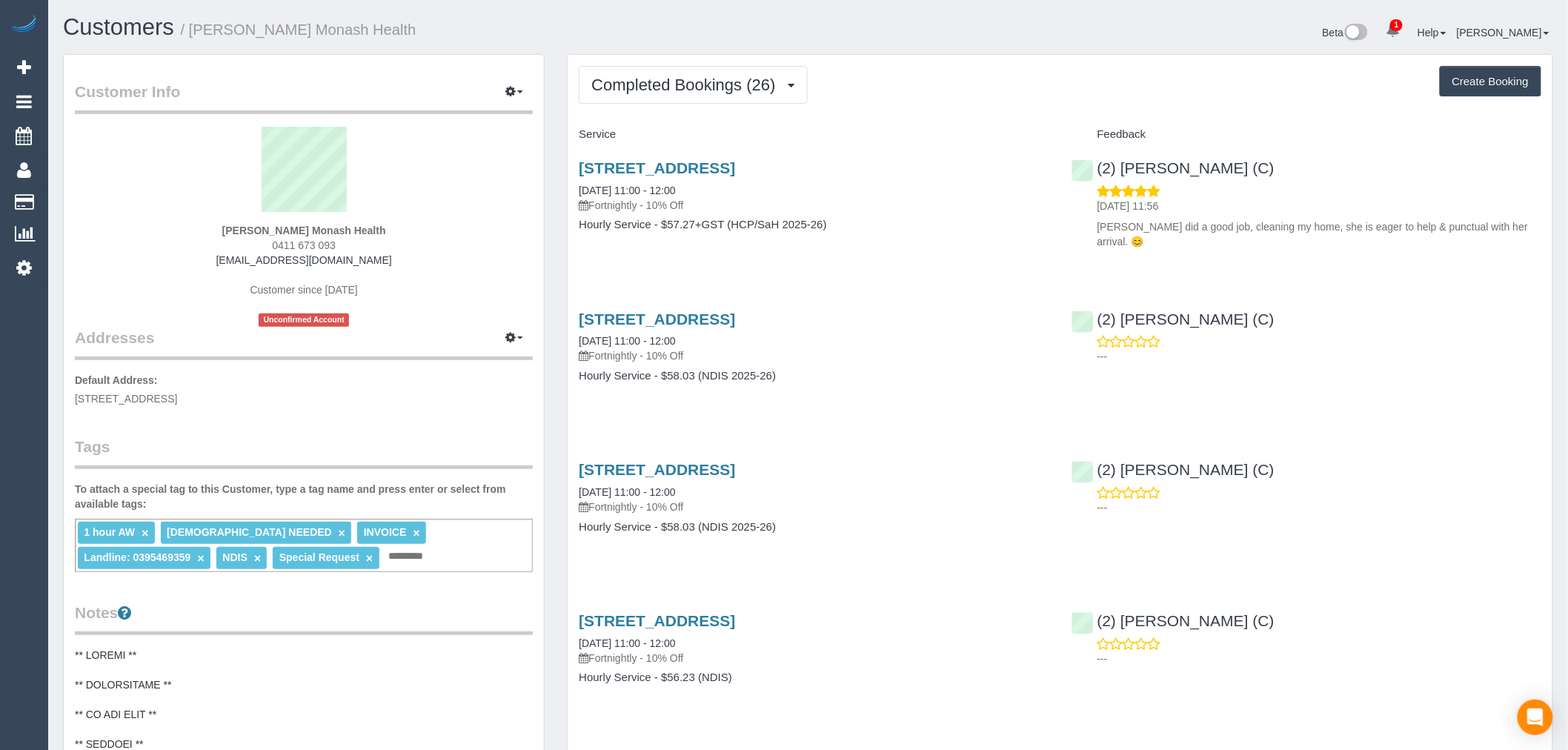
drag, startPoint x: 395, startPoint y: 230, endPoint x: 309, endPoint y: 231, distance: 86.0
click at [311, 233] on div "Catherine Cazaz Monash Health 0411 673 093 catherinecazaz@yahoo.com.au Customer…" at bounding box center [304, 227] width 458 height 200
click at [137, 37] on link "Customers" at bounding box center [119, 27] width 111 height 26
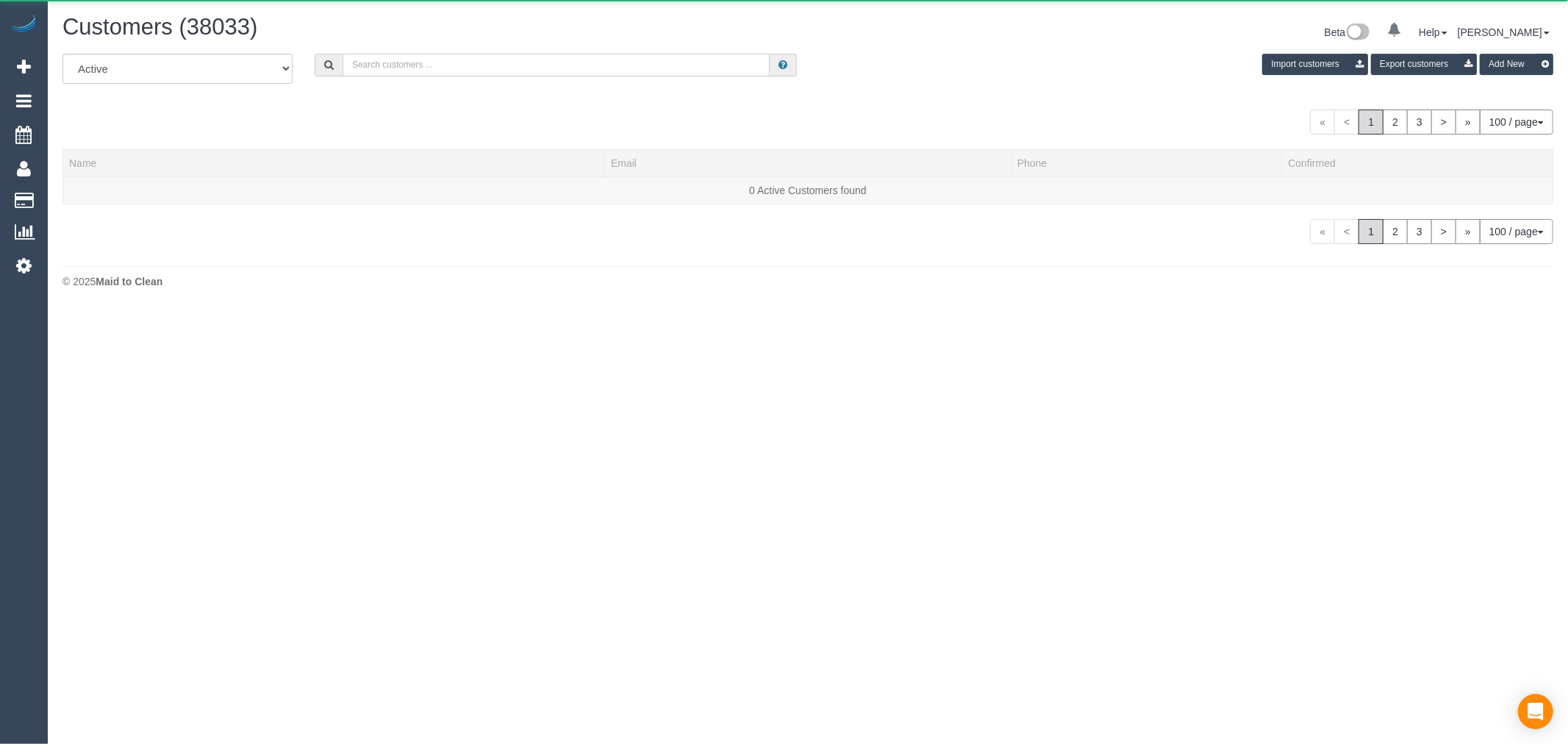
click at [605, 66] on input "text" at bounding box center [556, 64] width 427 height 22
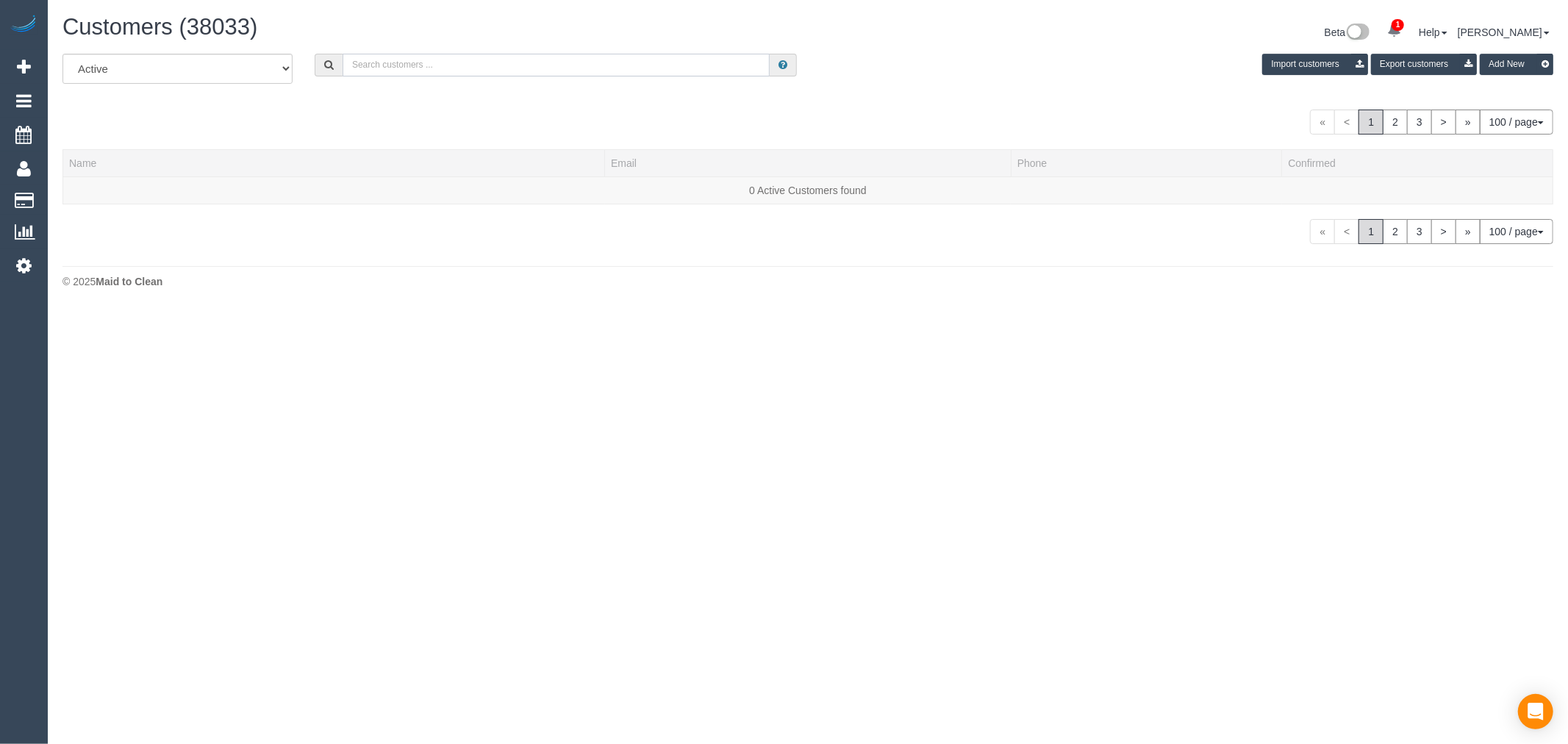
paste input "Monash Health"
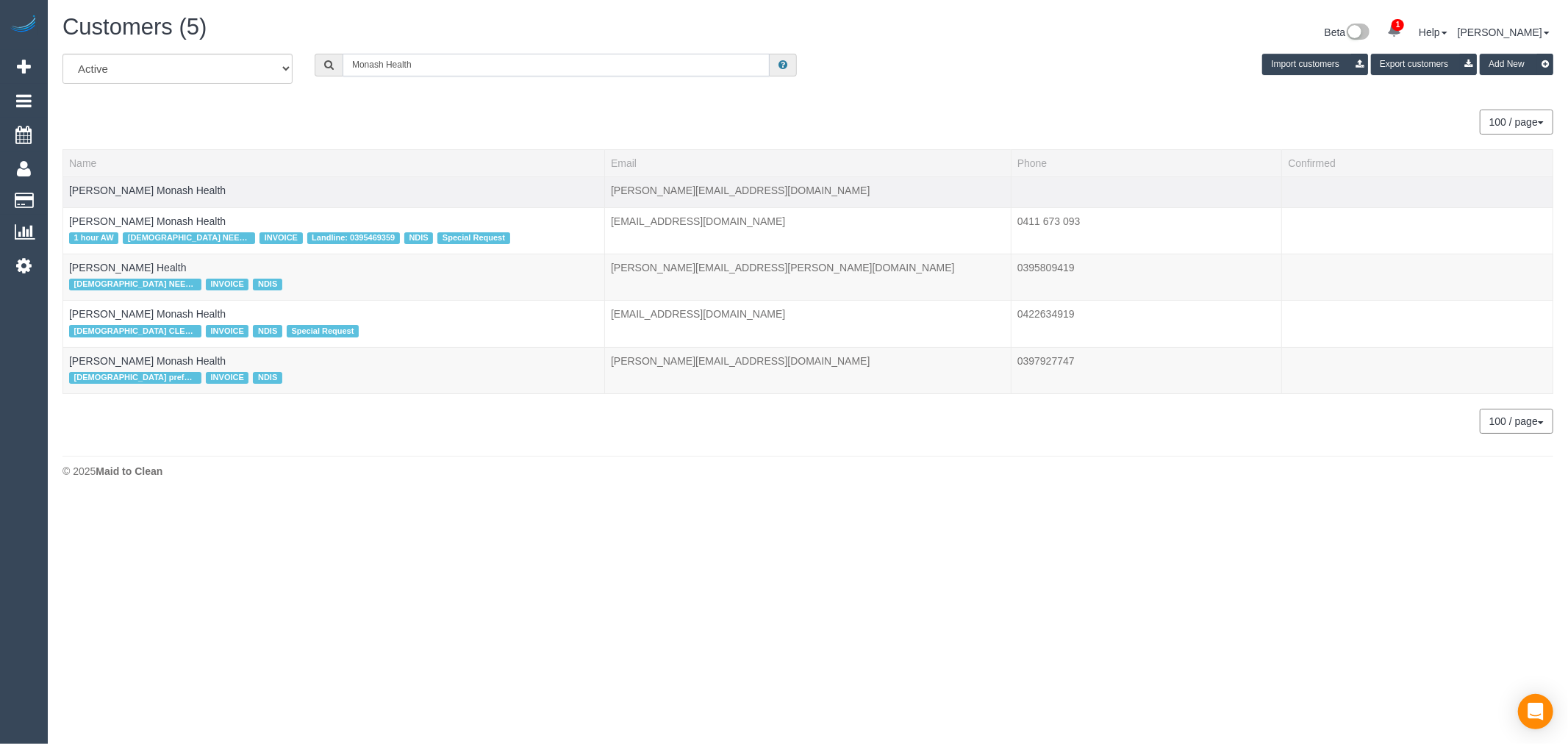
type input "Monash Health"
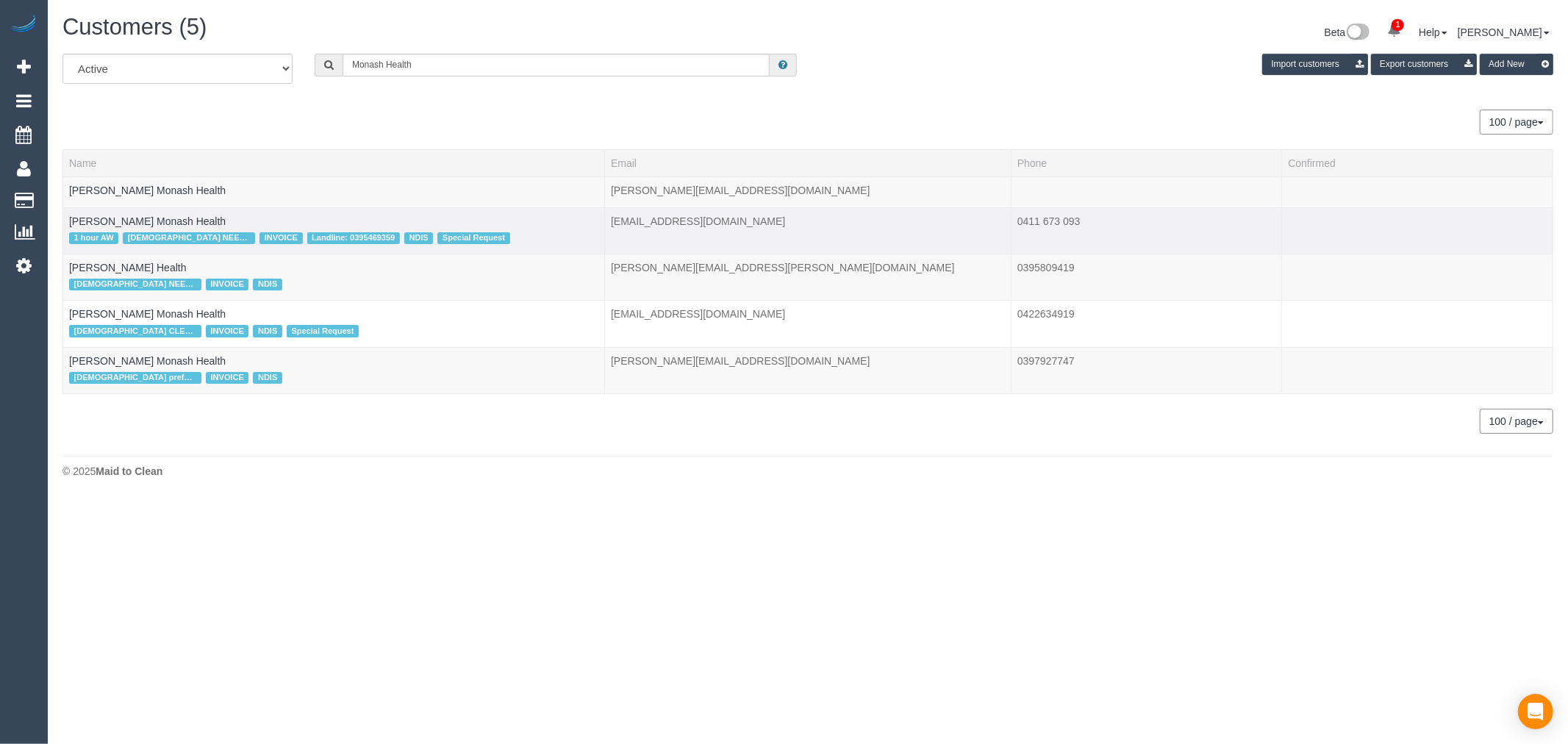
click at [184, 228] on td "Catherine Cazaz Monash Health 1 hour AW FEMALE NEEDED INVOICE Landline: 0395469…" at bounding box center [334, 230] width 542 height 46
click at [182, 218] on link "Catherine Cazaz Monash Health" at bounding box center [147, 221] width 157 height 12
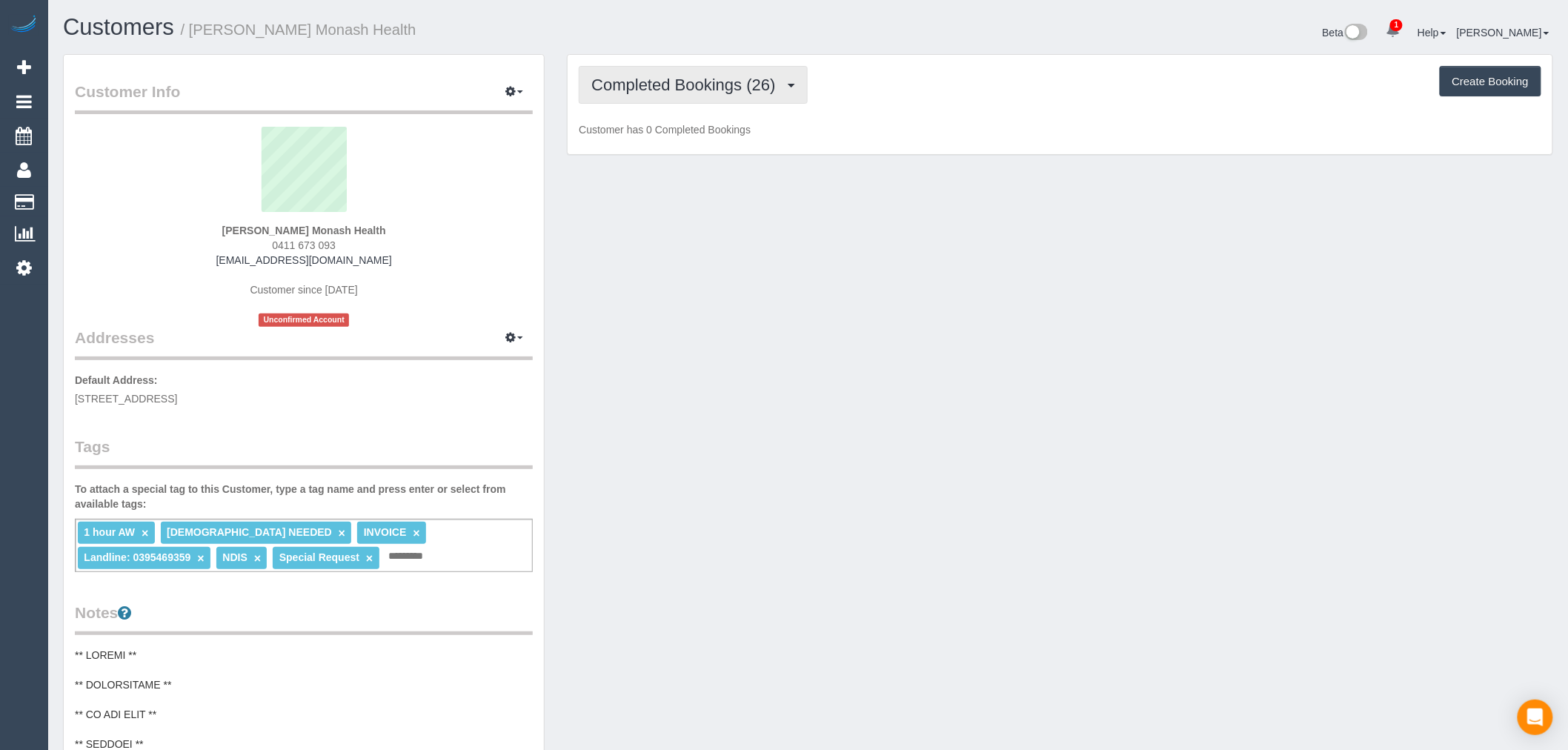
click at [709, 84] on span "Completed Bookings (26)" at bounding box center [687, 85] width 191 height 19
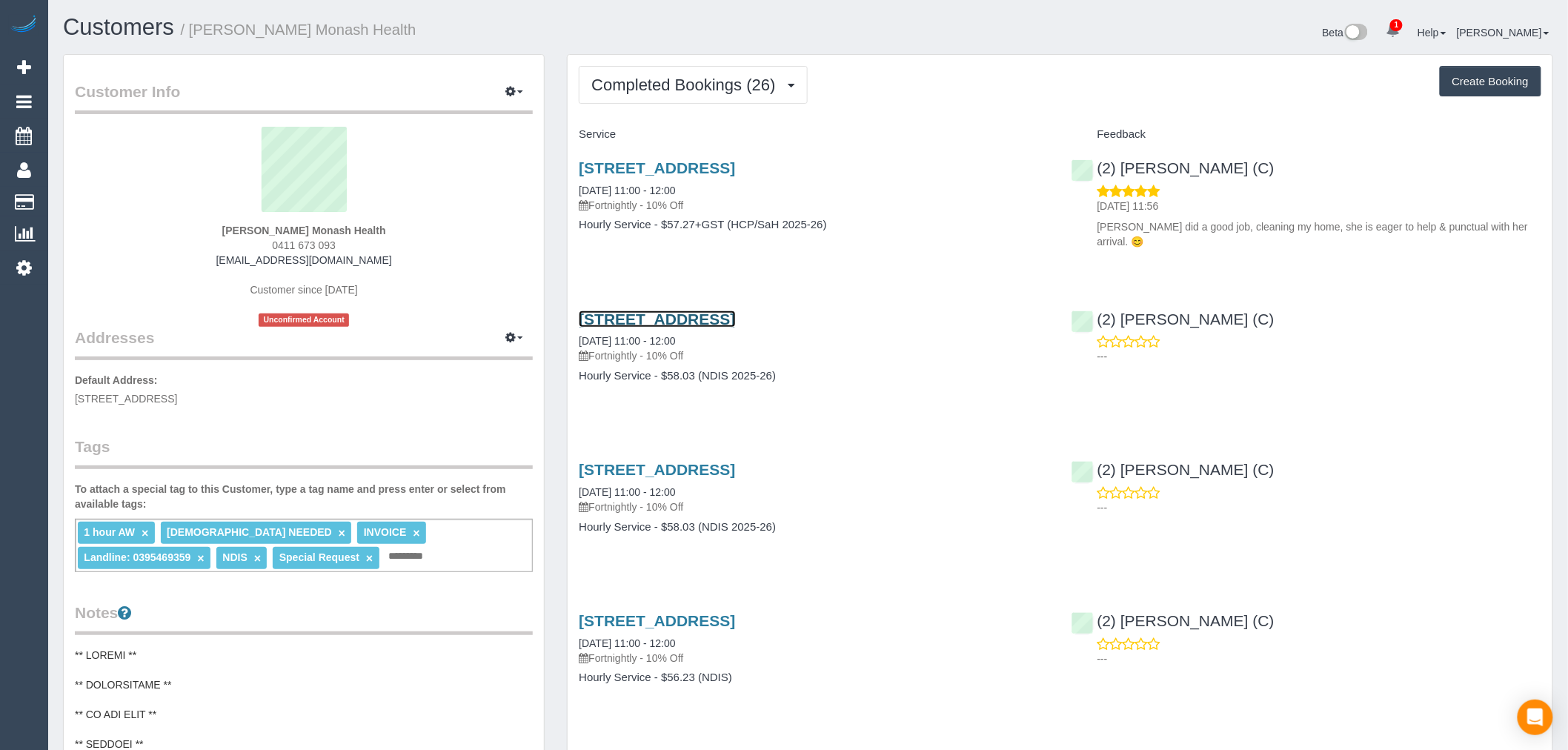
click at [735, 316] on link "1 Arundel Close, Springvale South, VIC 3172" at bounding box center [657, 319] width 156 height 17
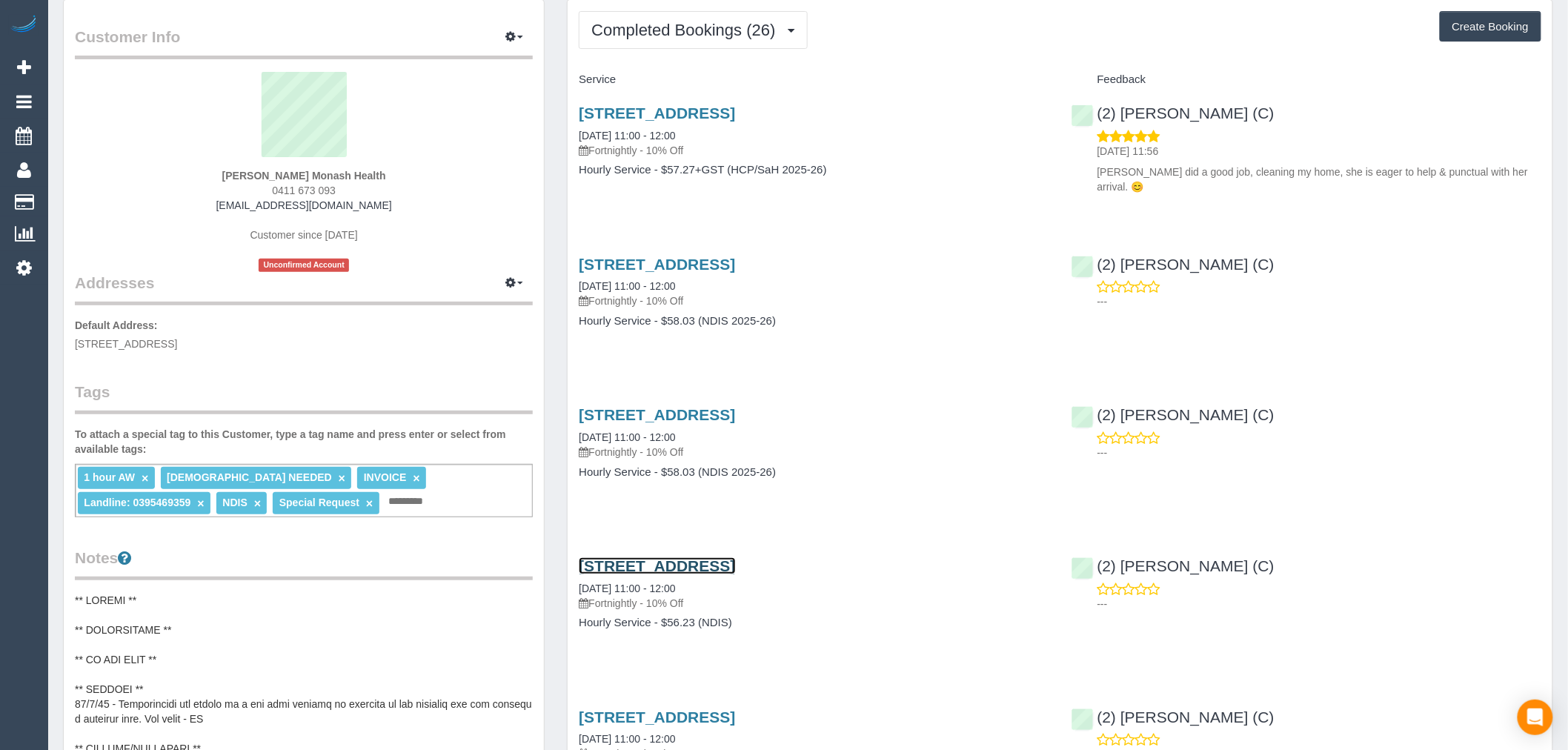
scroll to position [82, 0]
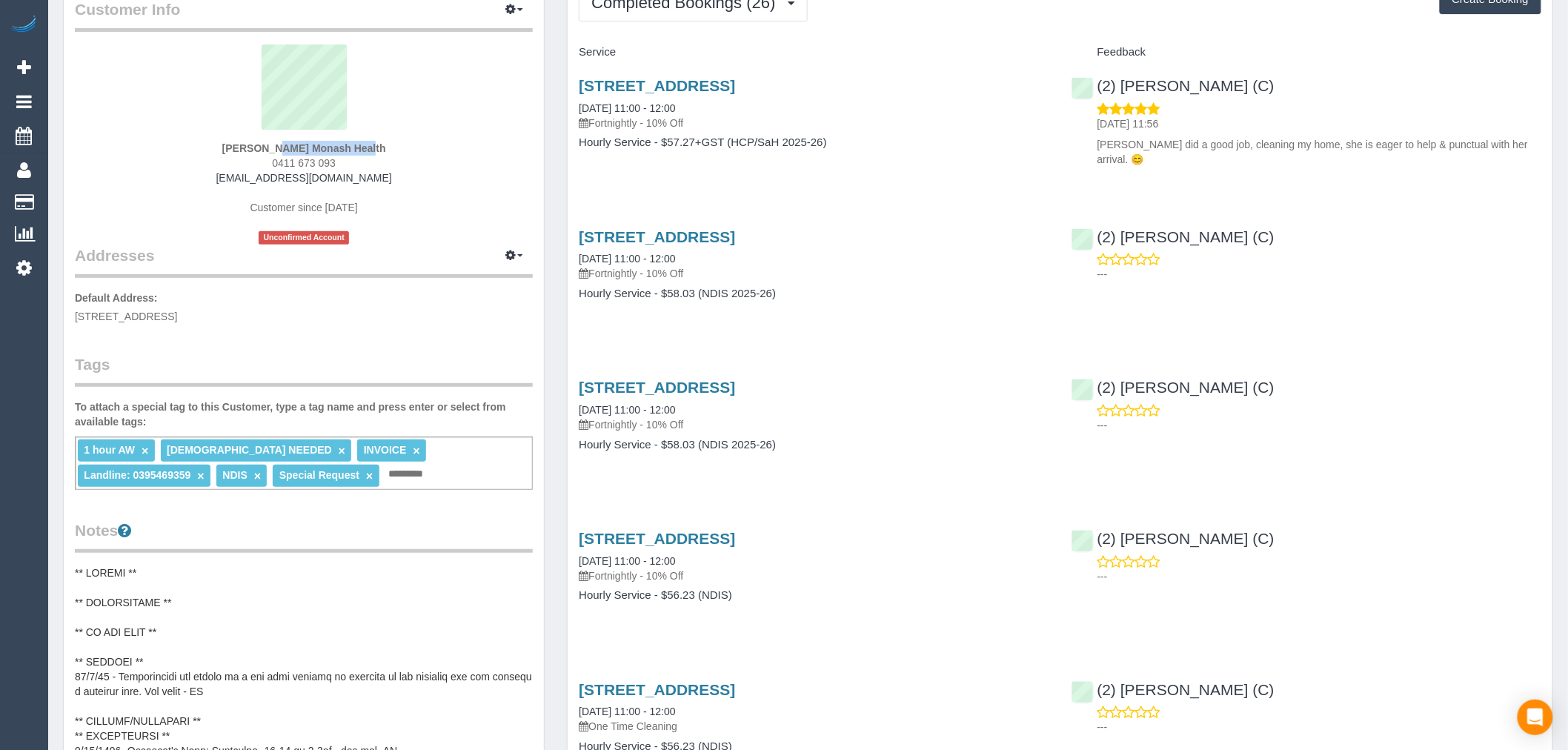
copy strong "[PERSON_NAME]"
drag, startPoint x: 220, startPoint y: 153, endPoint x: 309, endPoint y: 145, distance: 89.4
click at [309, 145] on div "Catherine Cazaz Monash Health 0411 673 093 catherinecazaz@yahoo.com.au Customer…" at bounding box center [304, 145] width 458 height 200
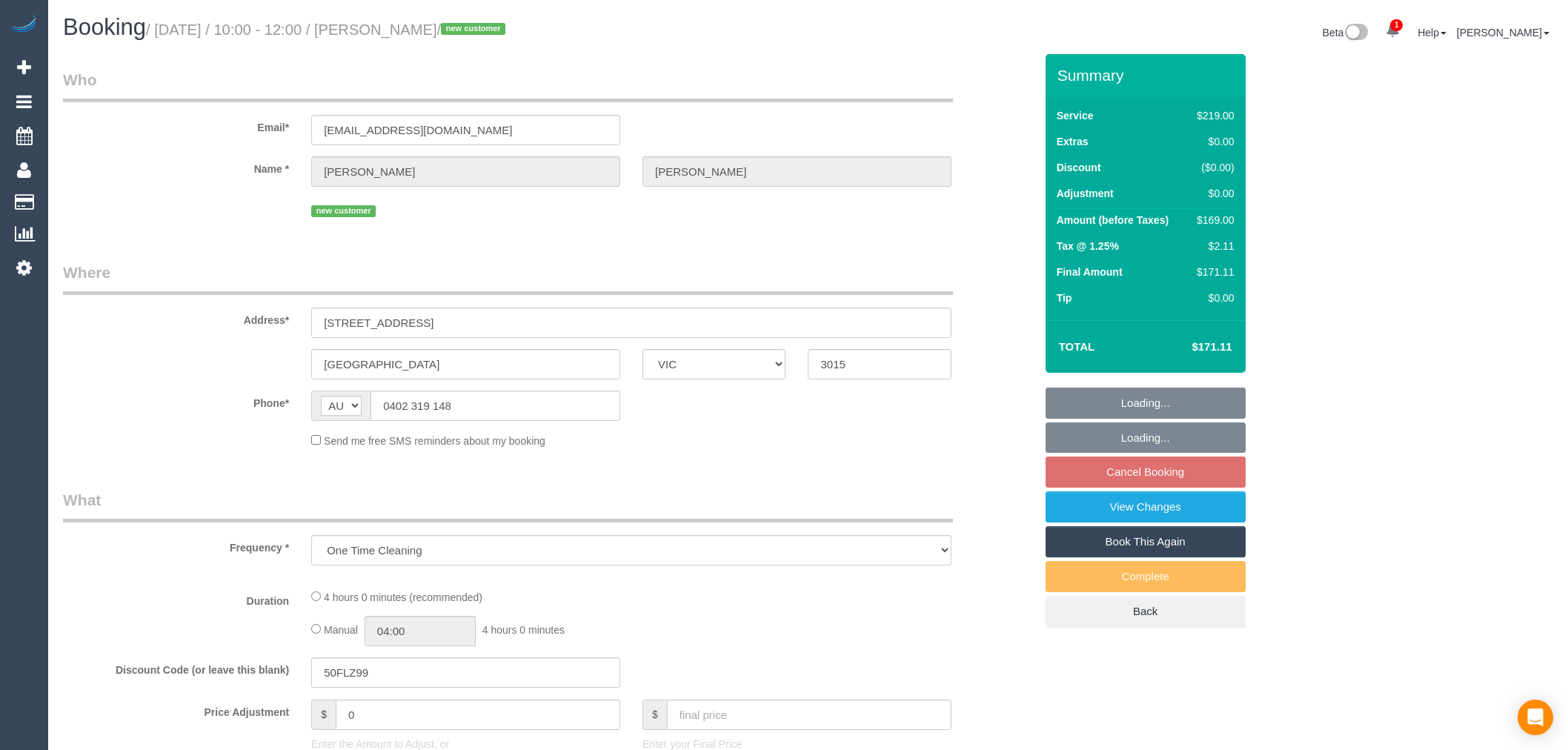
select select "VIC"
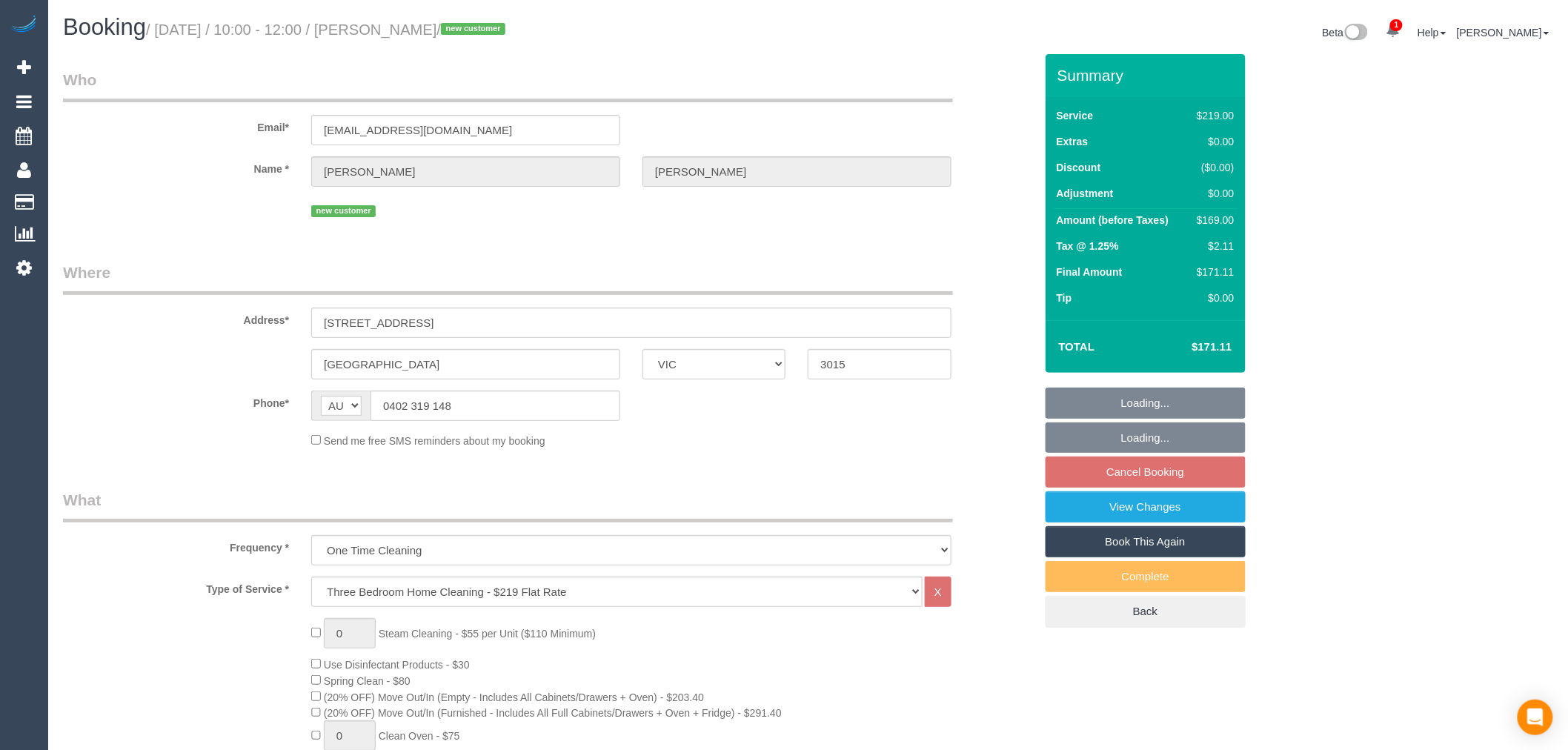
select select "spot3"
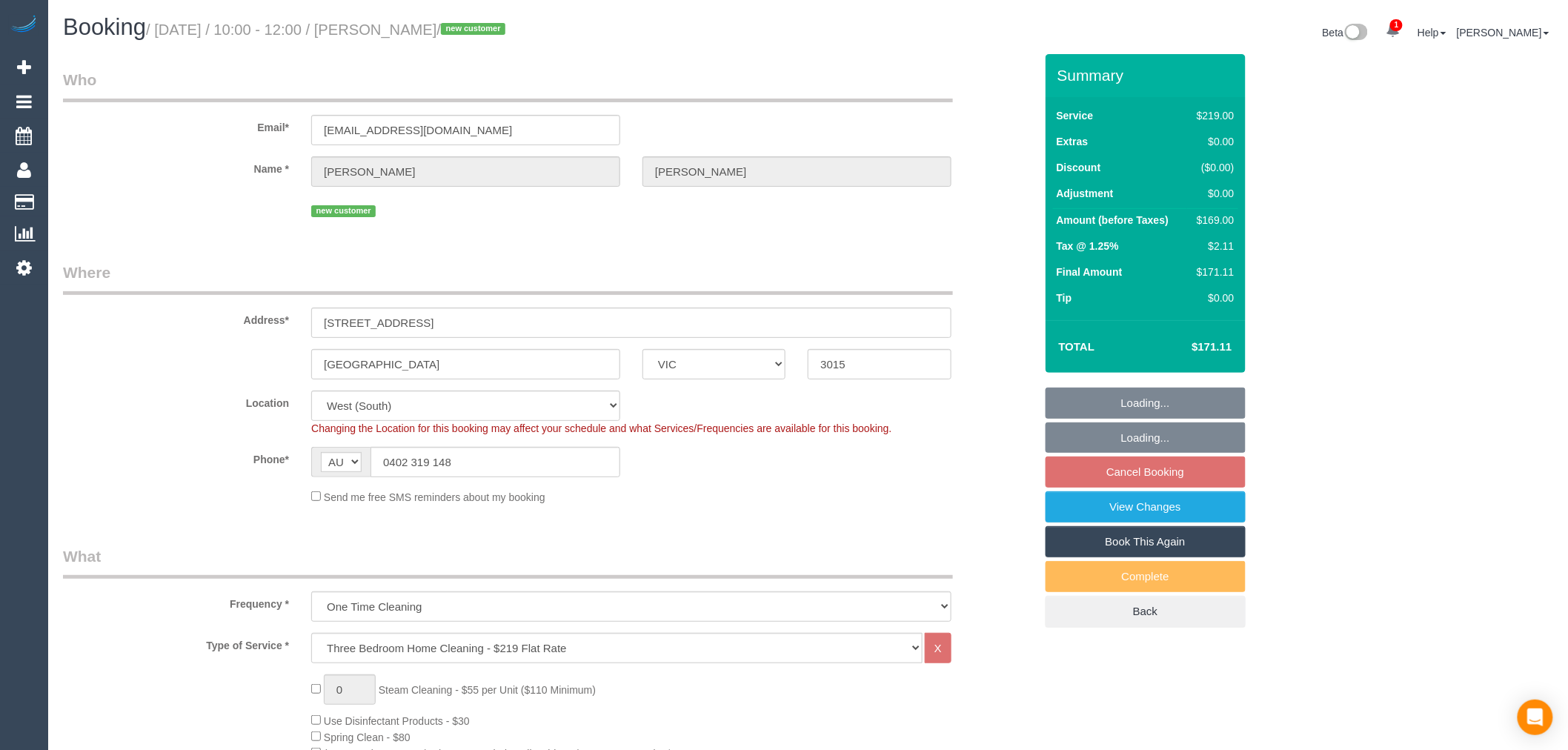
select select "object:800"
select select "number:28"
select select "number:14"
select select "number:19"
select select "number:25"
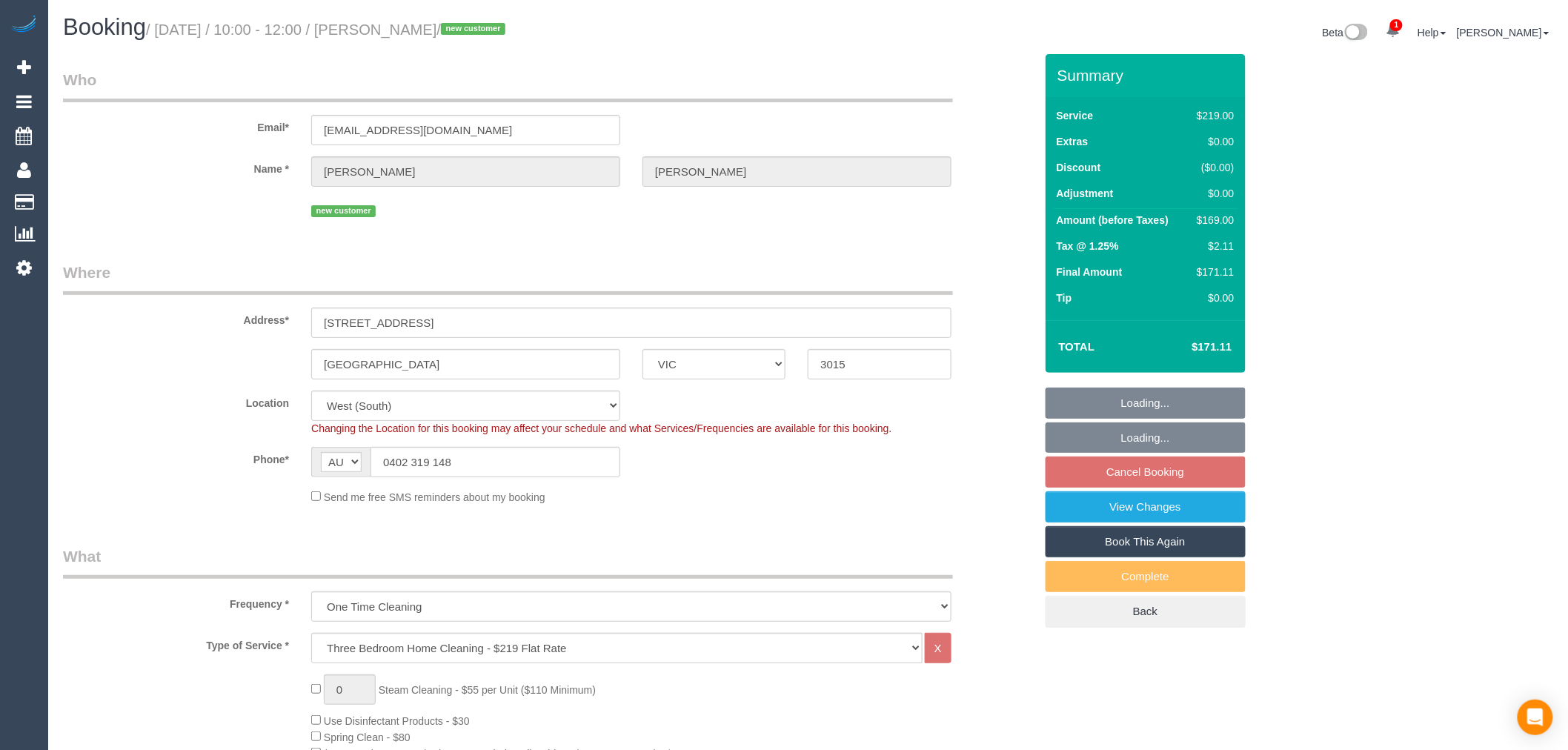
select select "number:35"
select select "number:26"
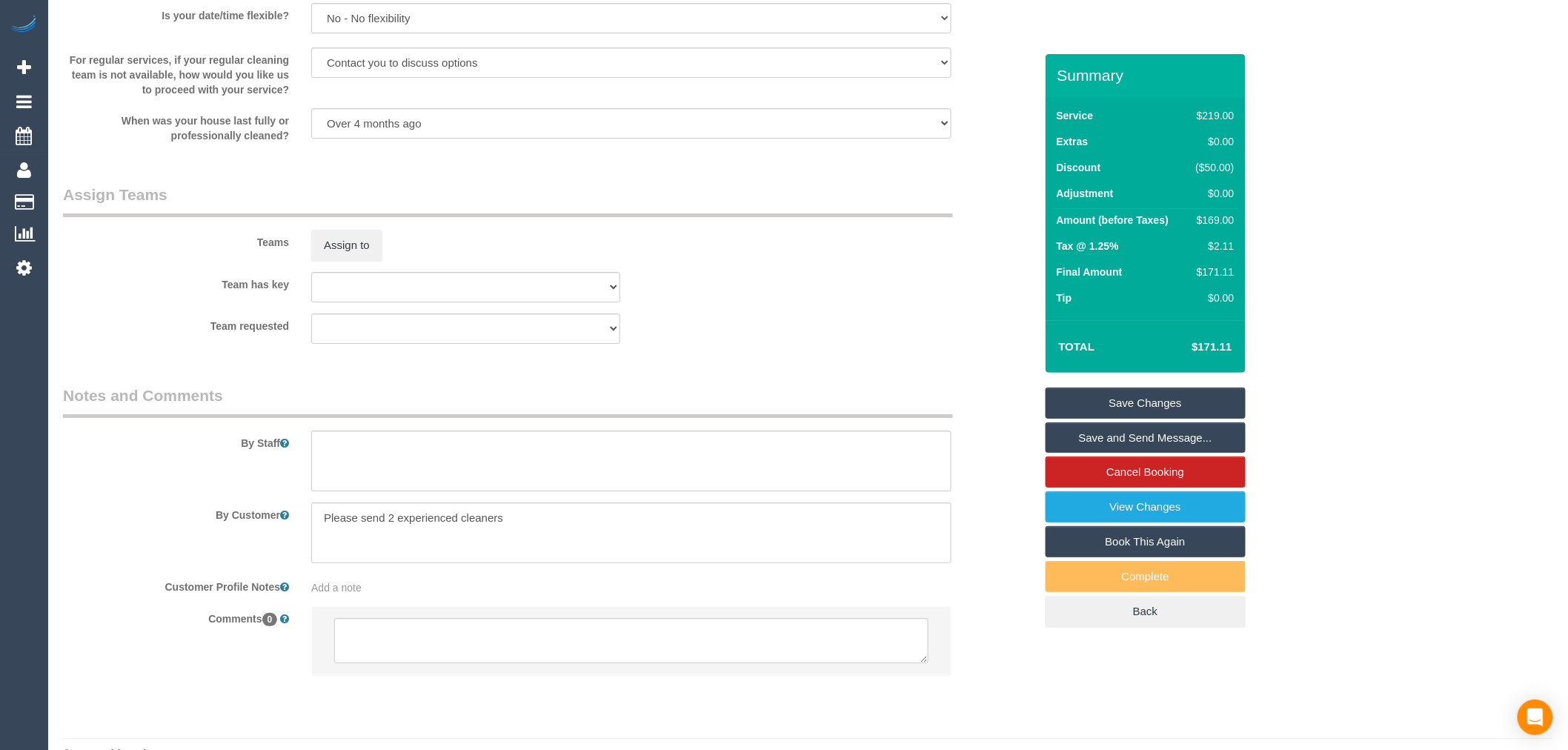
scroll to position [2055, 0]
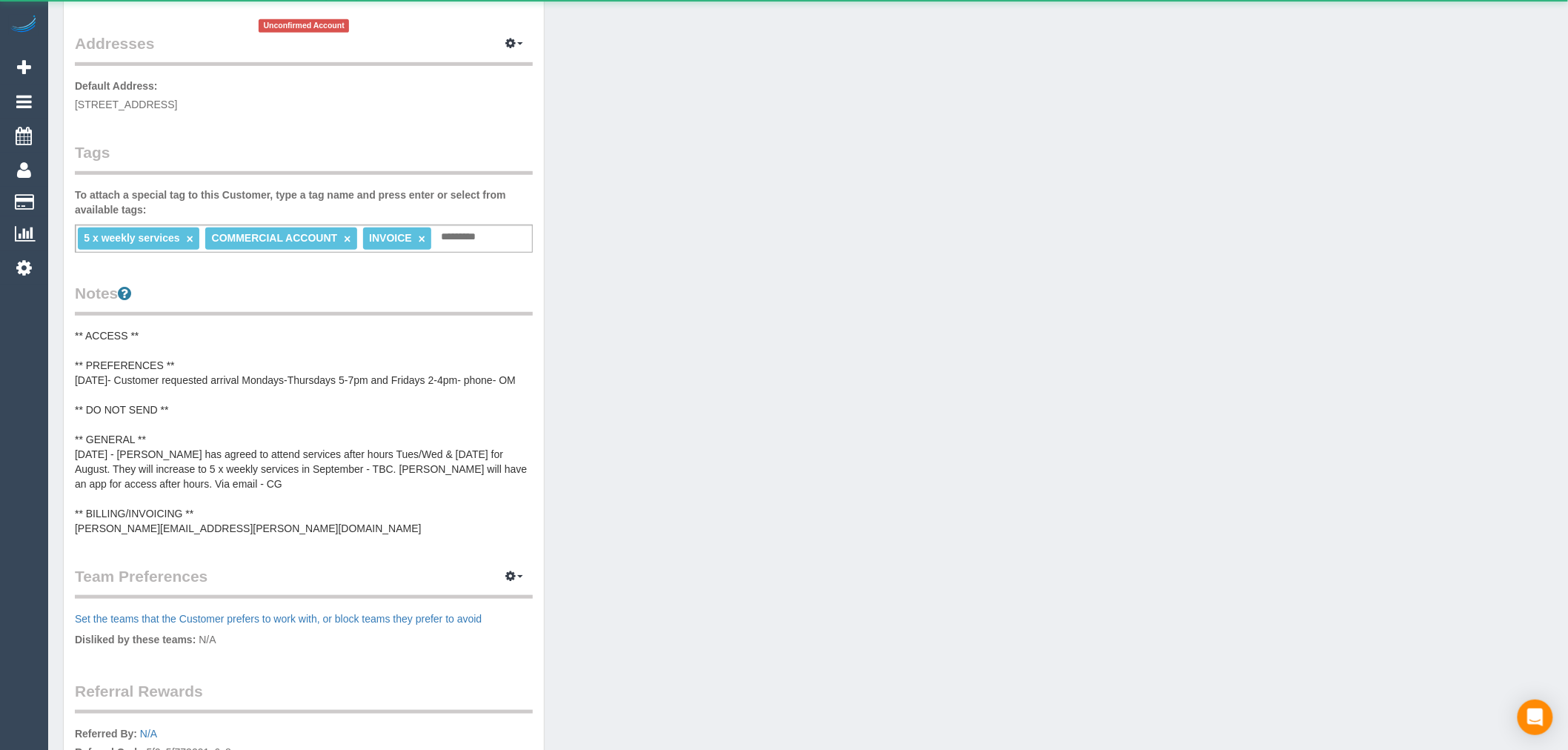
scroll to position [329, 0]
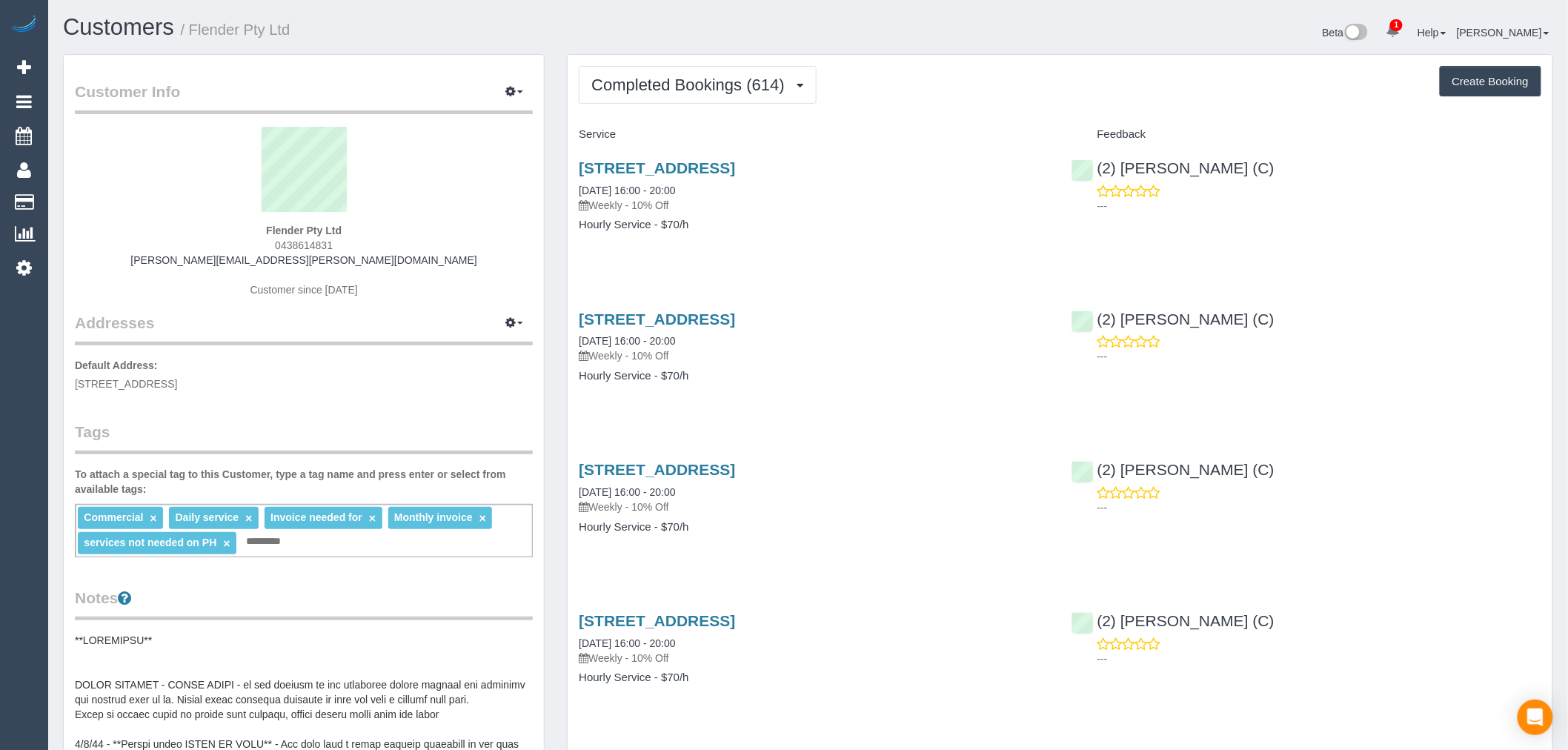
click at [741, 83] on span "Completed Bookings (614)" at bounding box center [691, 85] width 200 height 19
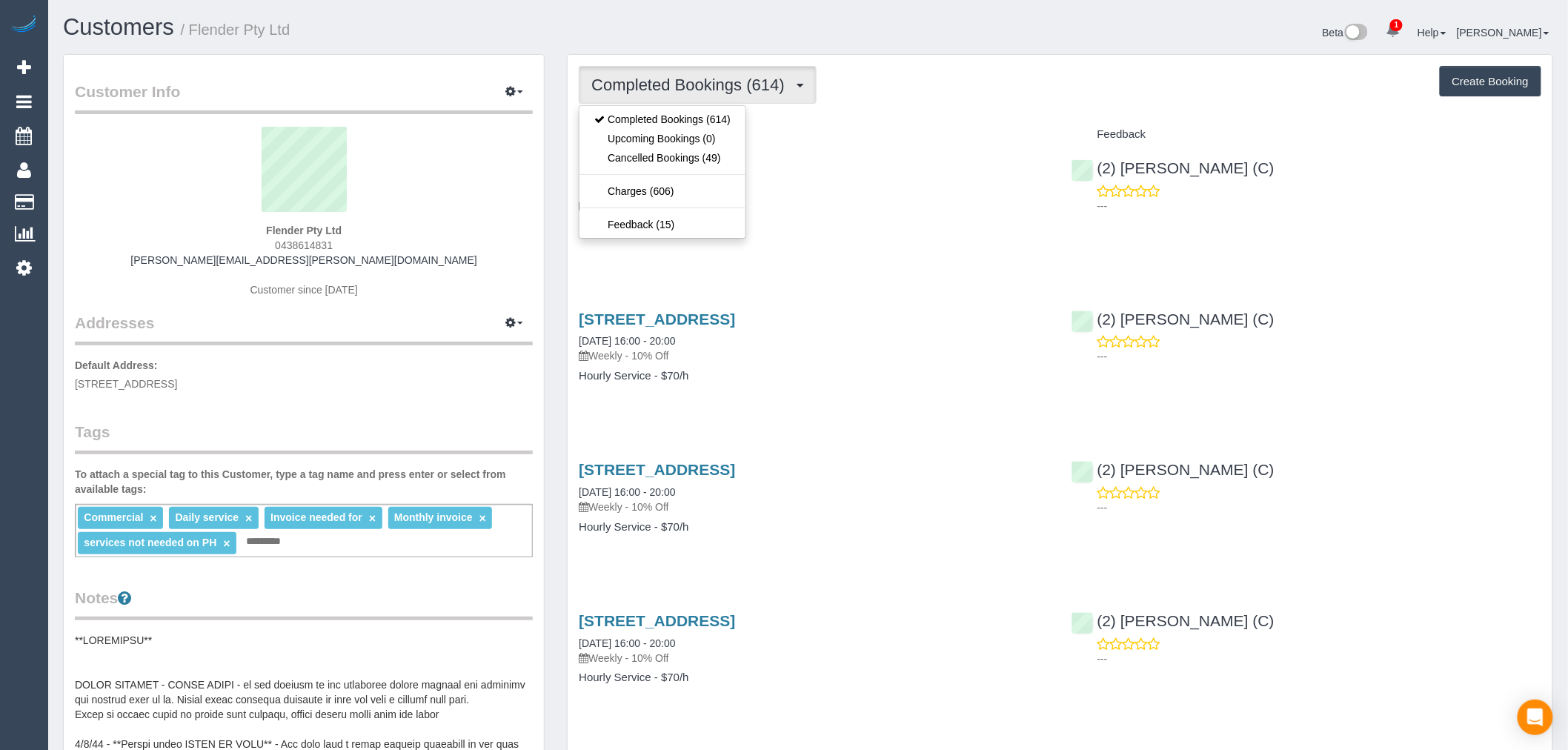
click at [741, 83] on span "Completed Bookings (614)" at bounding box center [691, 85] width 200 height 19
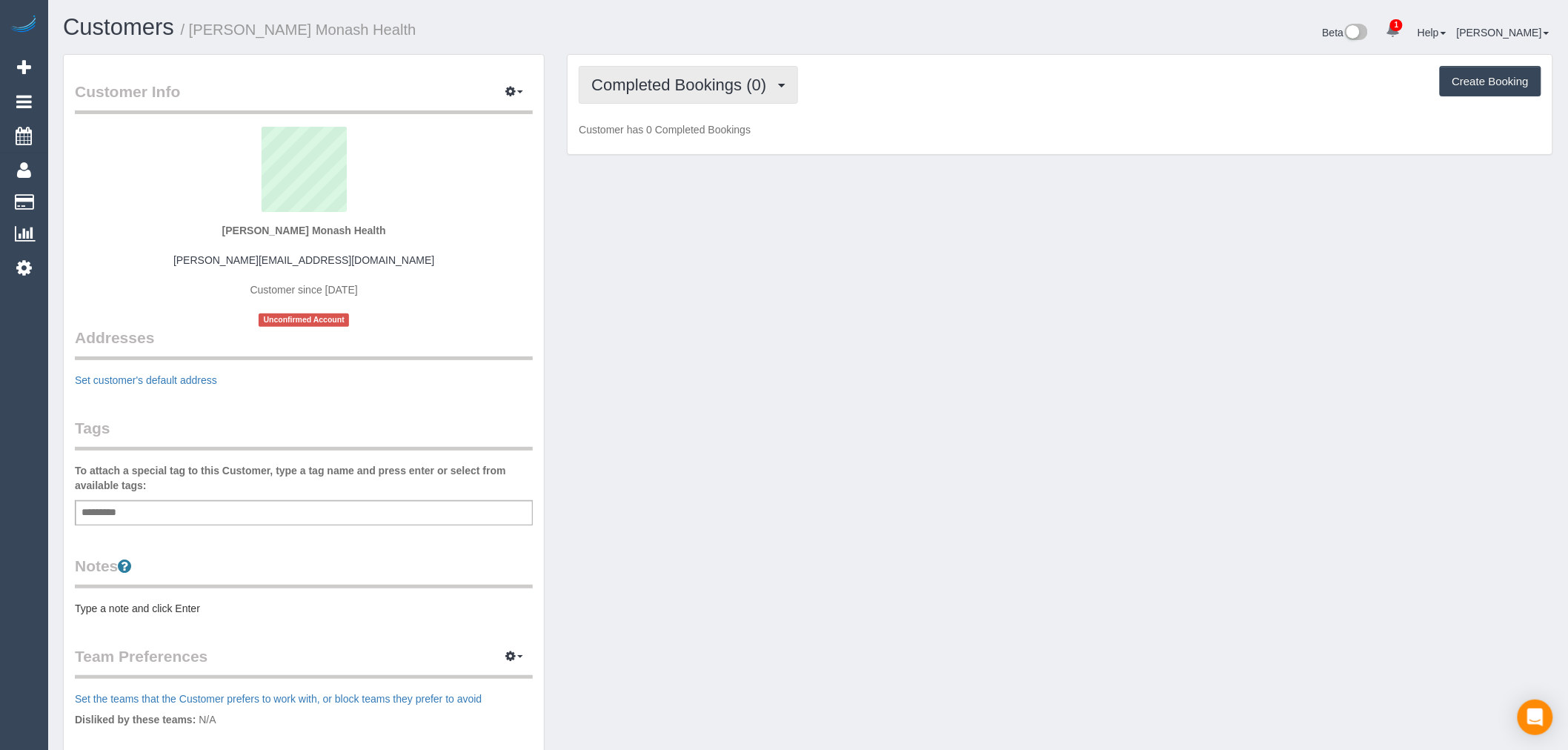
click at [680, 80] on span "Completed Bookings (0)" at bounding box center [682, 85] width 182 height 19
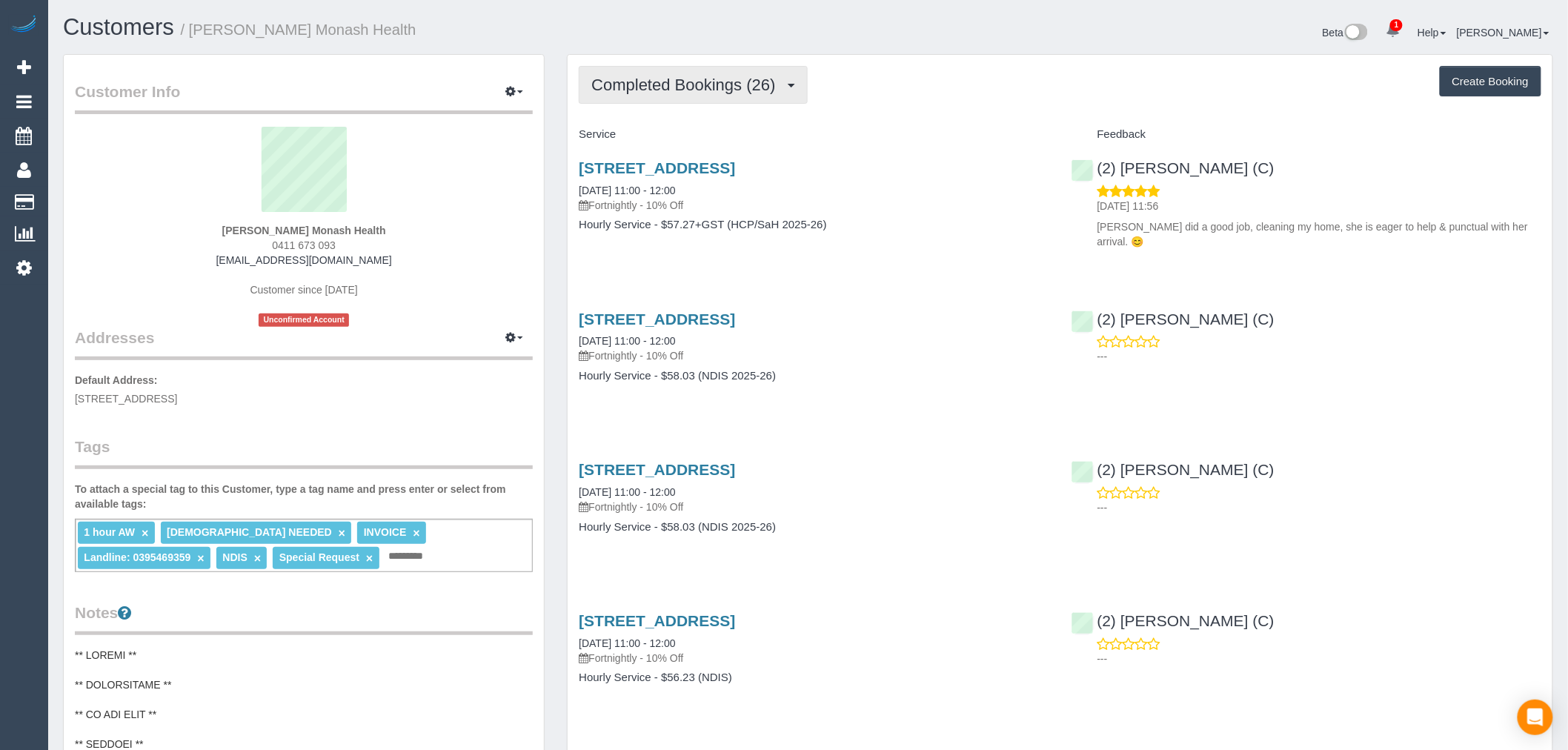
click at [638, 93] on span "Completed Bookings (26)" at bounding box center [687, 85] width 191 height 19
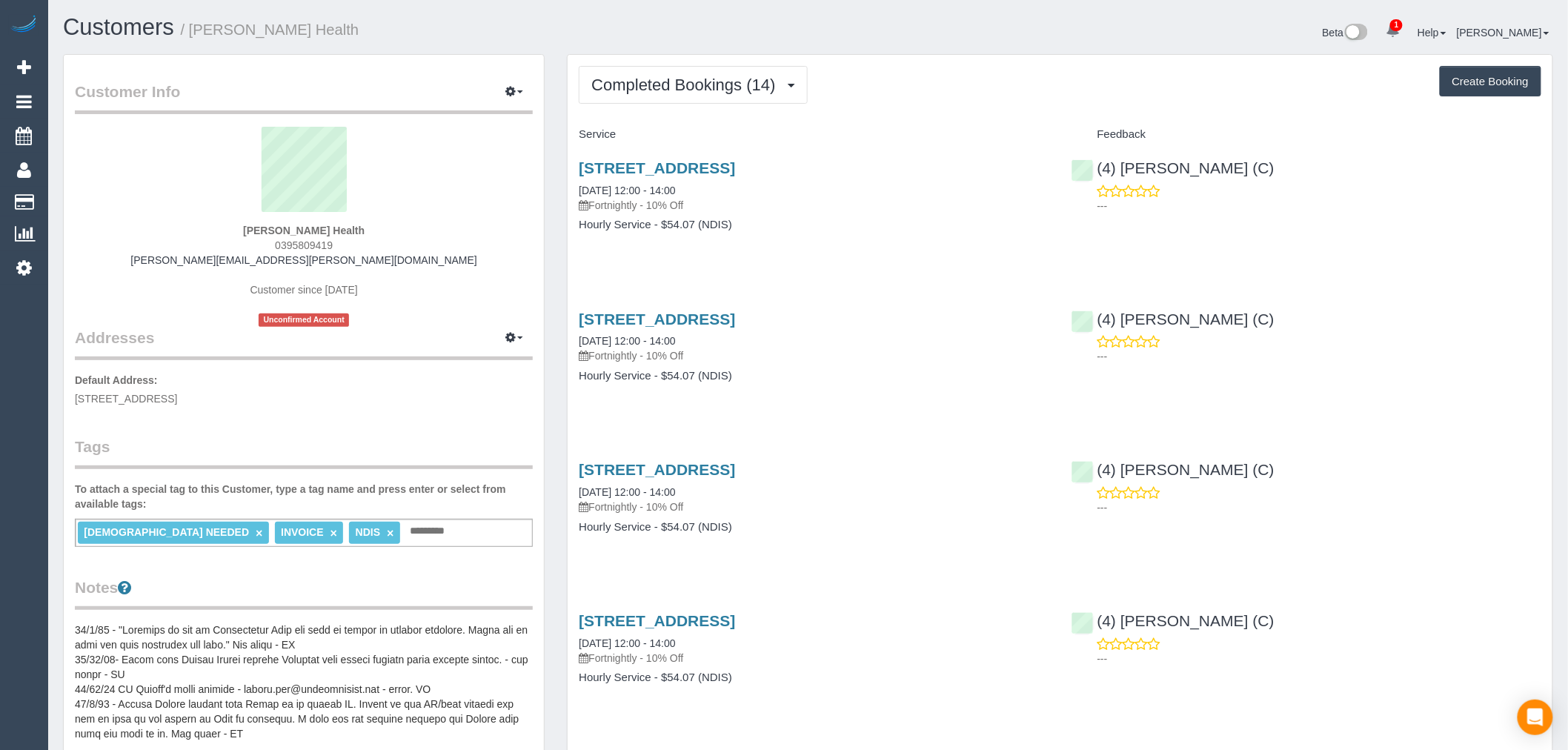
click at [692, 90] on span "Completed Bookings (14)" at bounding box center [687, 85] width 191 height 19
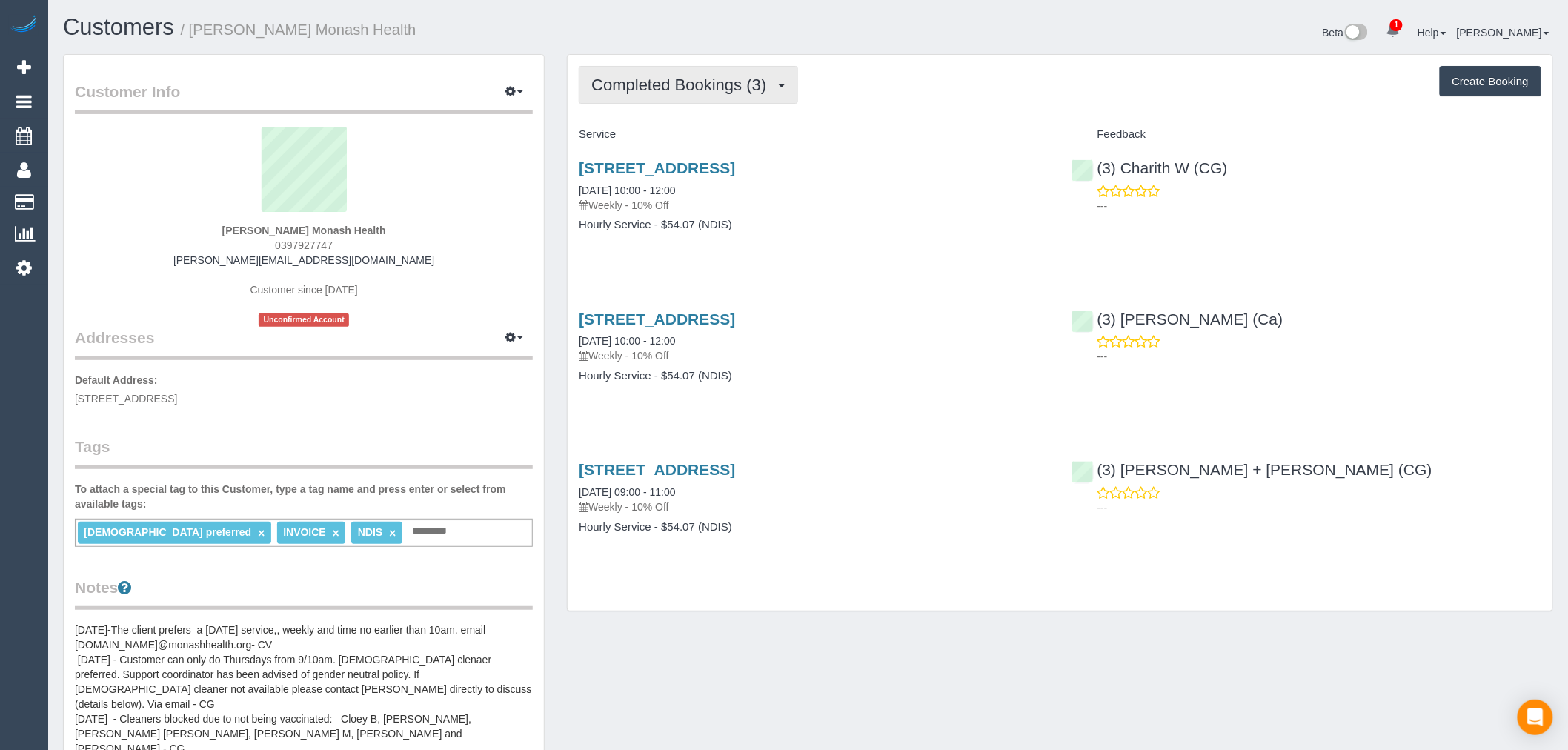
click at [662, 104] on button "Completed Bookings (3)" at bounding box center [688, 84] width 220 height 38
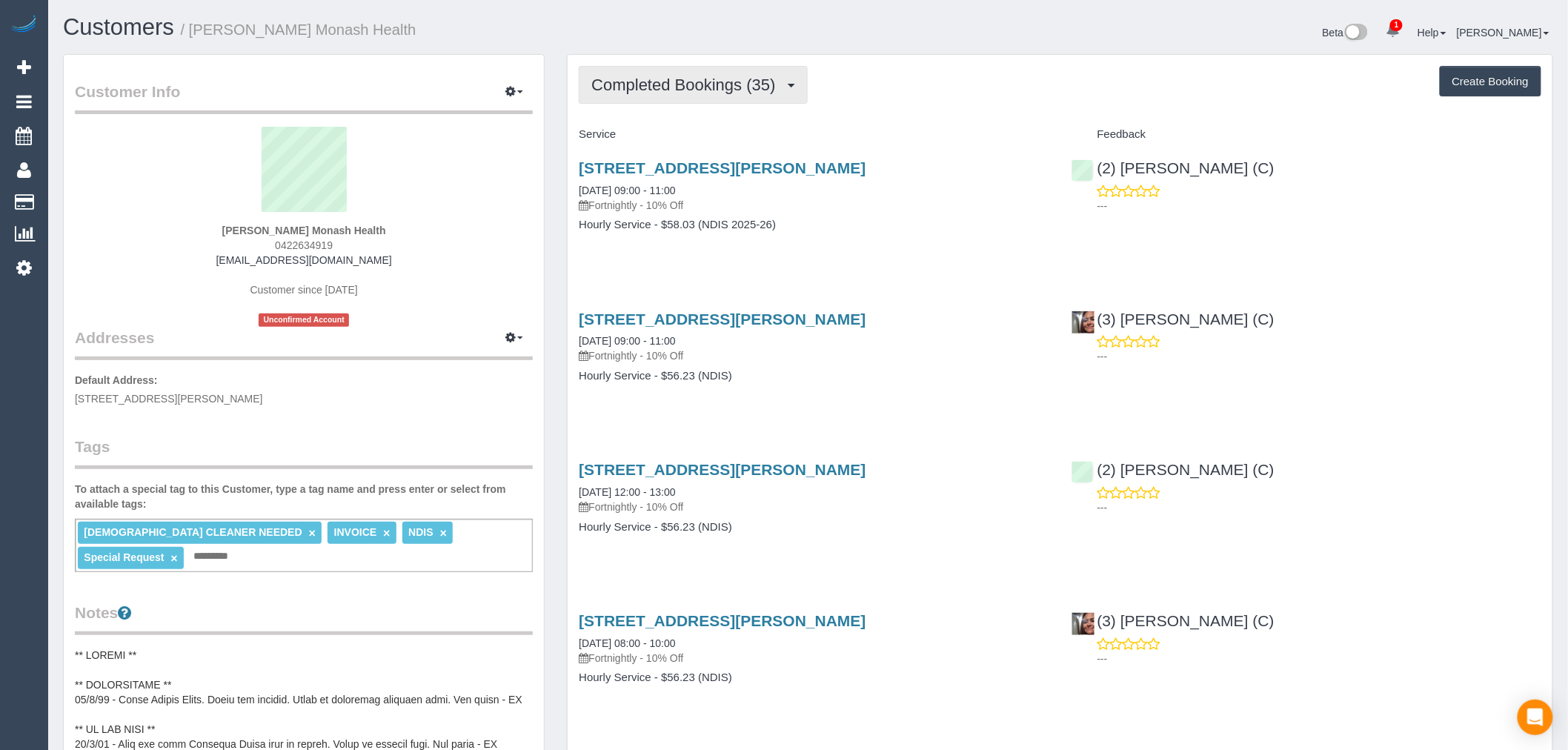
click at [683, 102] on button "Completed Bookings (35)" at bounding box center [693, 84] width 228 height 38
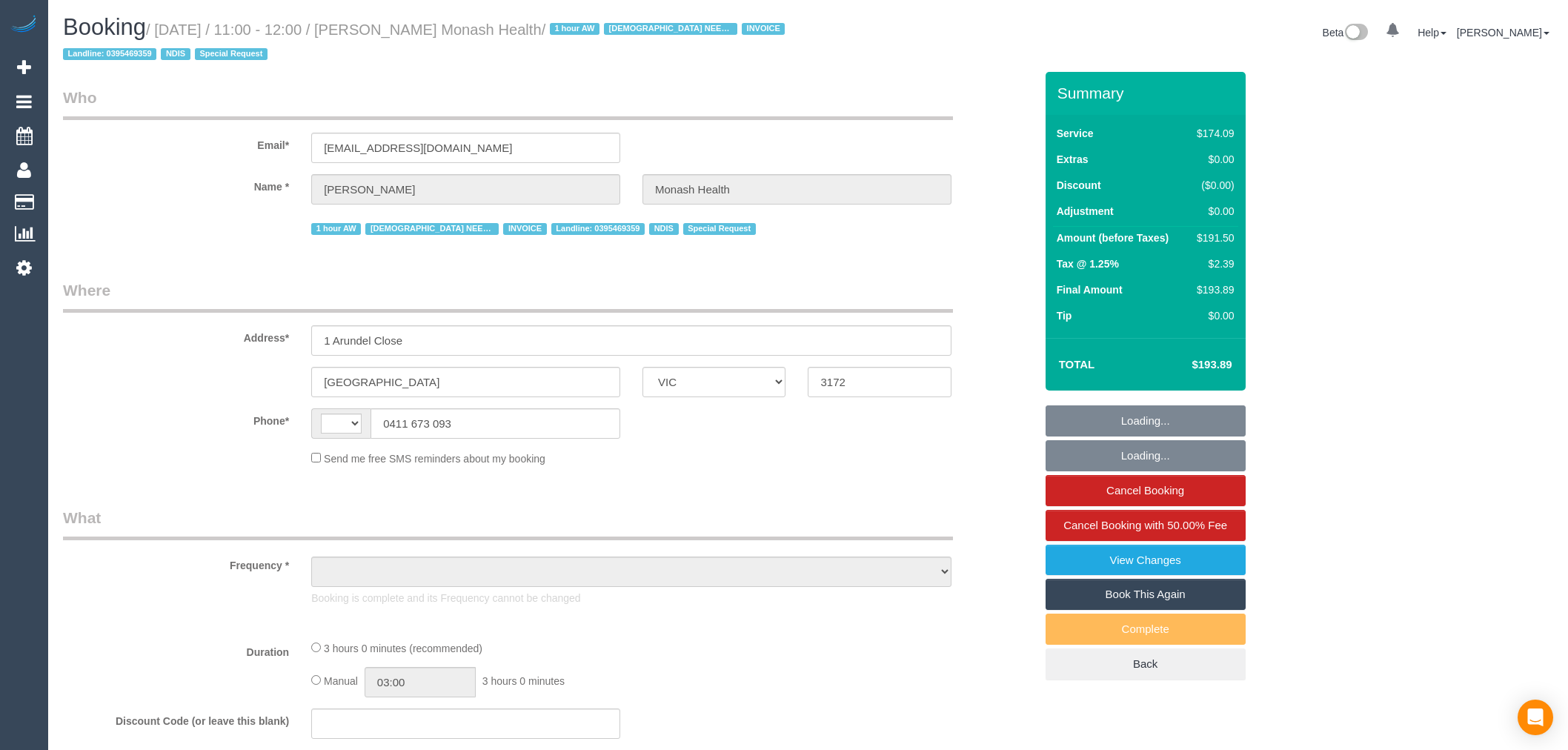
select select "VIC"
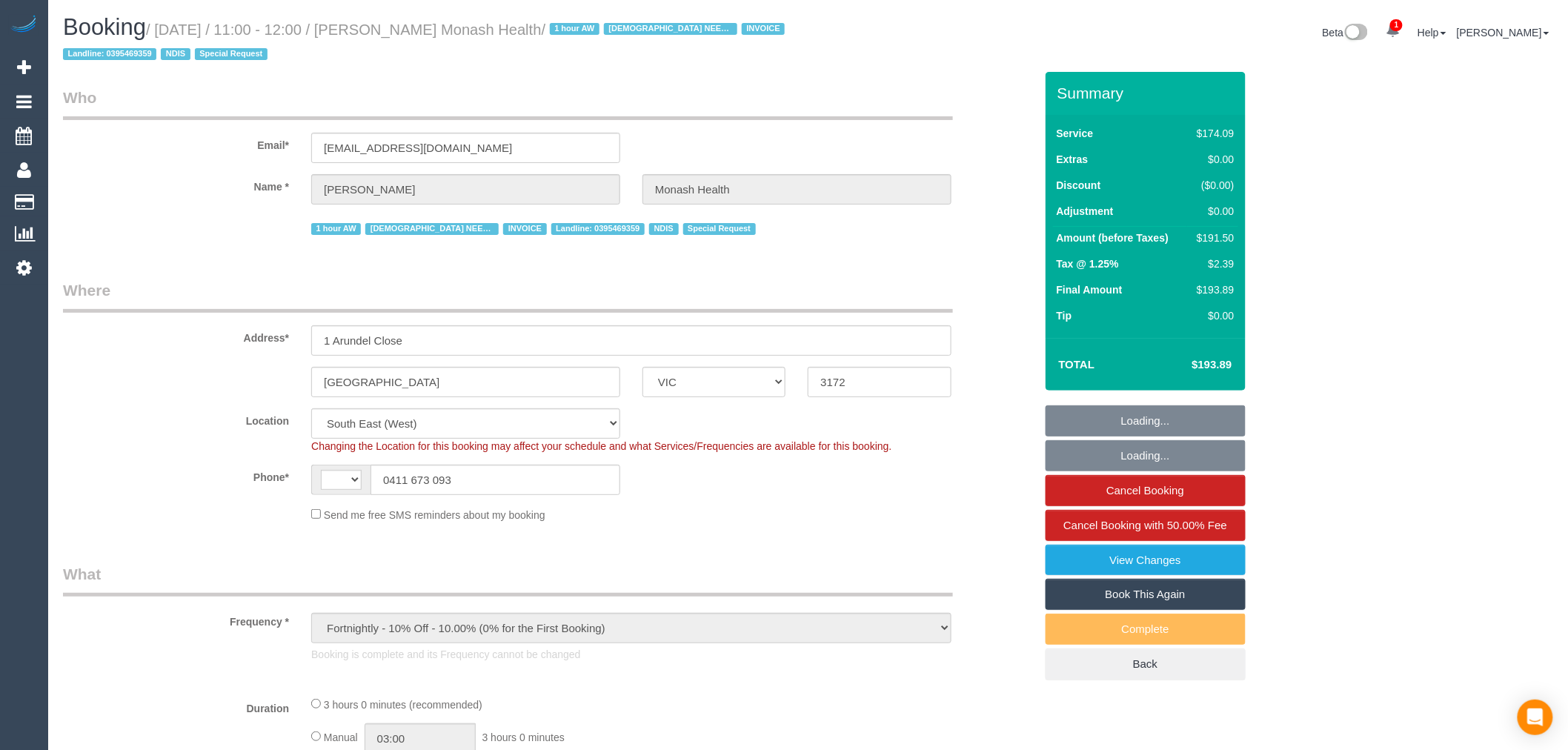
select select "object:566"
select select "string:AU"
select select "180"
select select "number:28"
select select "number:14"
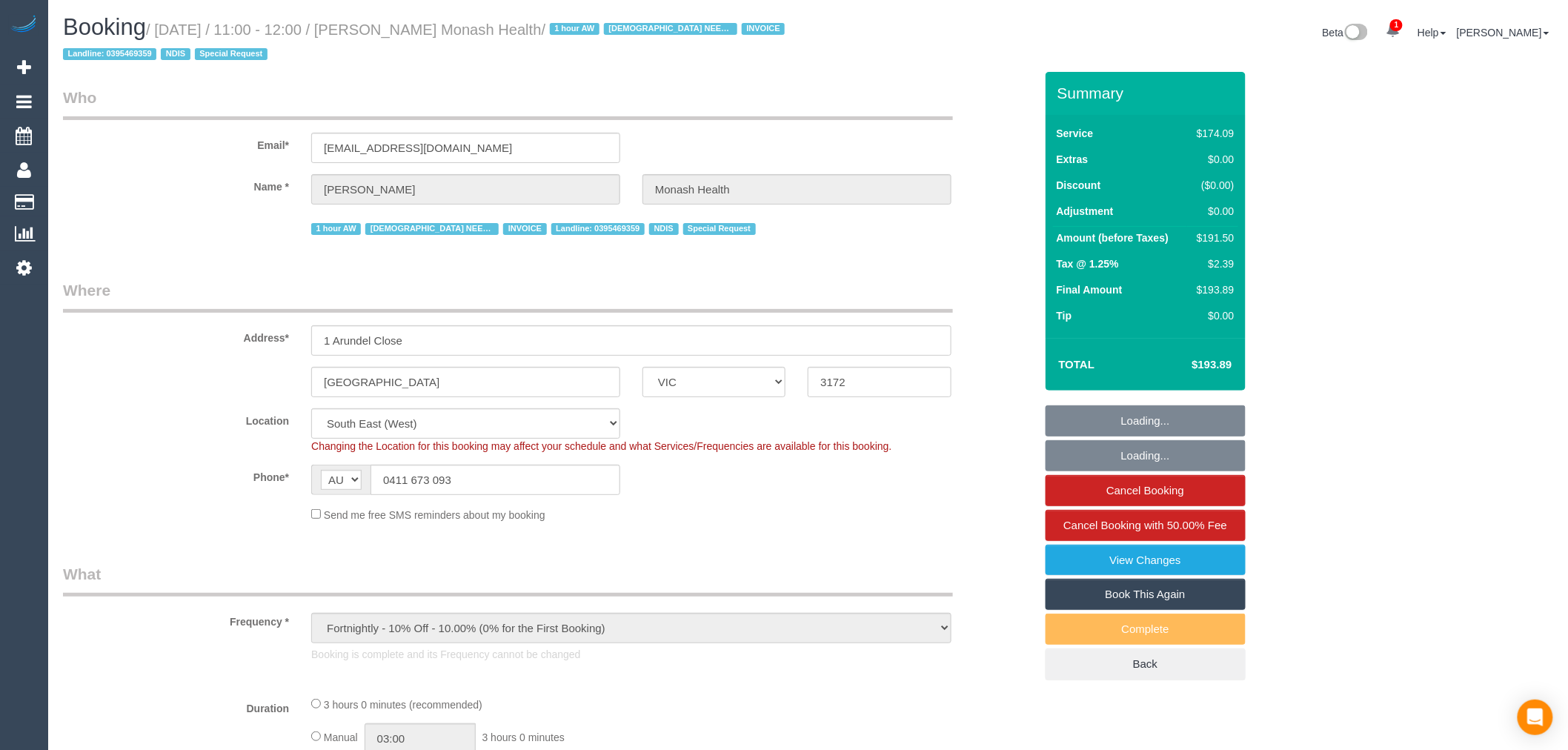
select select "number:19"
select select "number:23"
select select "number:35"
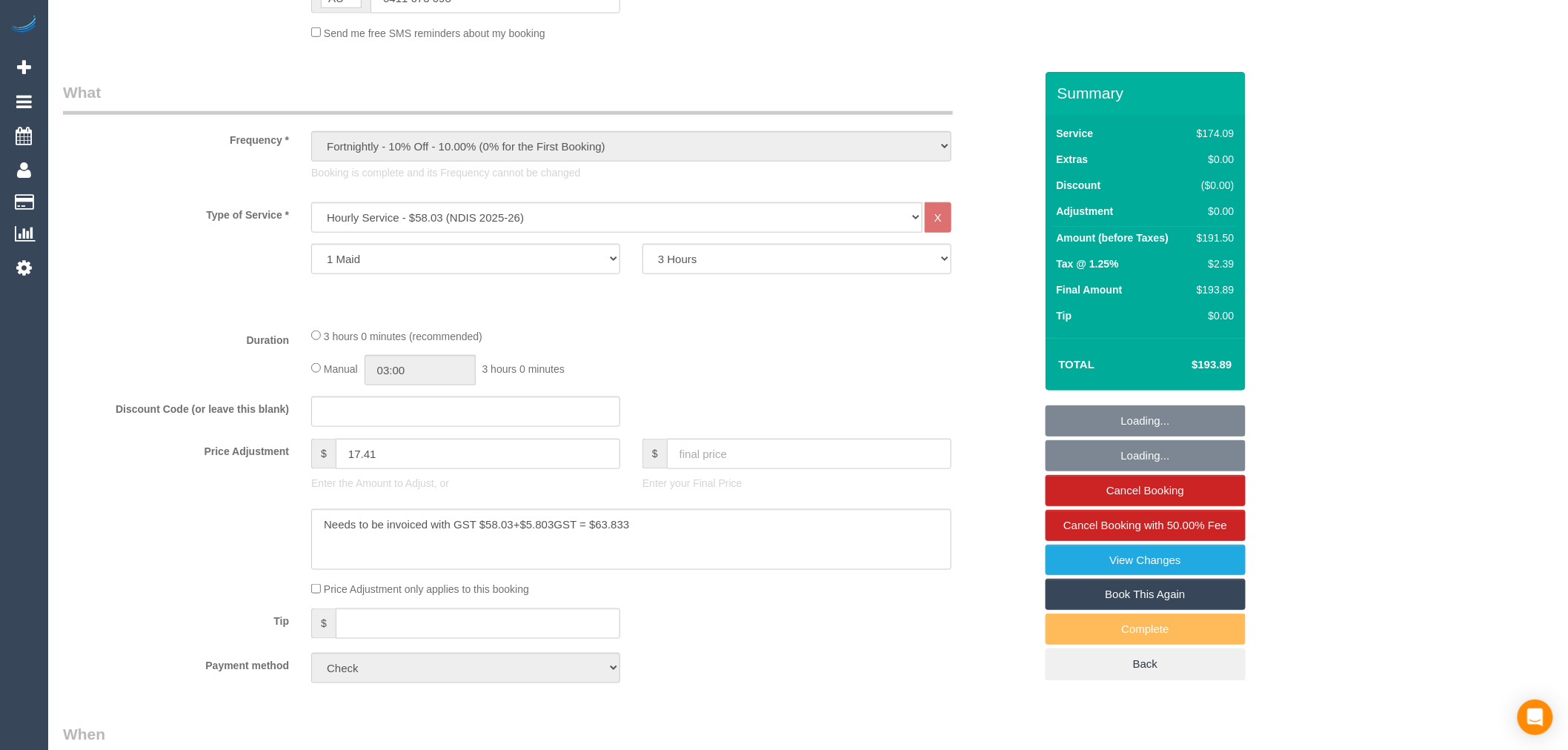
scroll to position [494, 0]
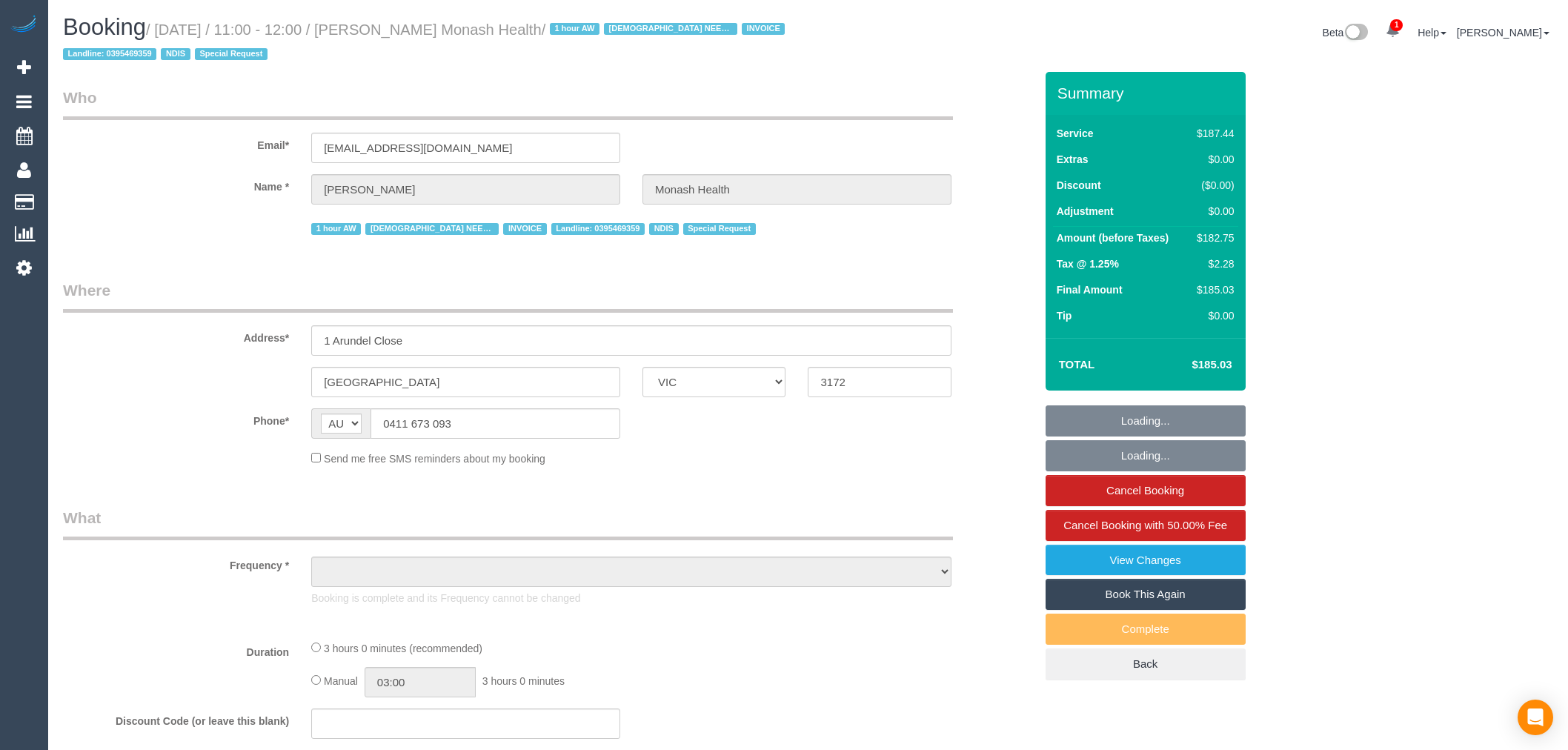
select select "VIC"
select select "180"
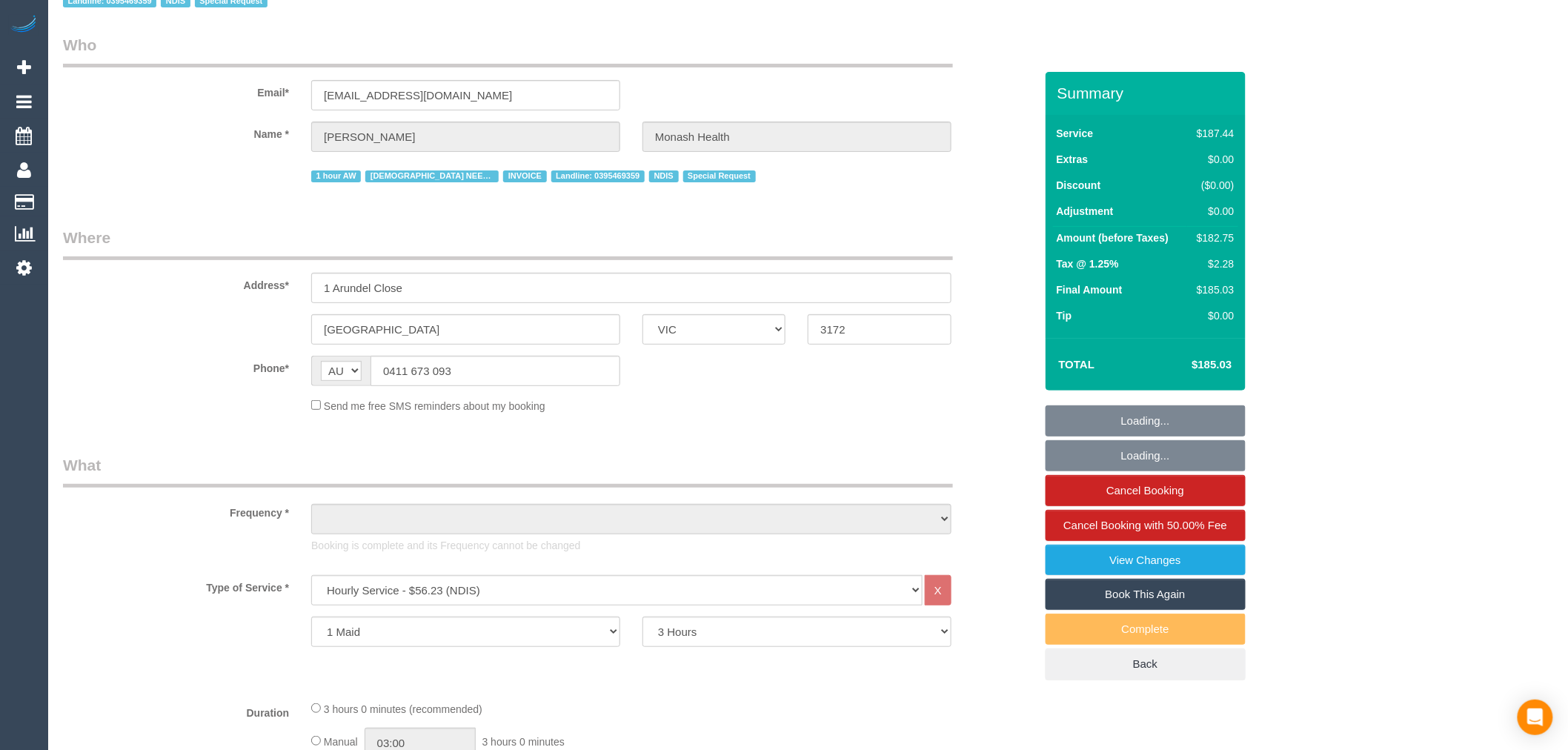
select select "object:878"
select select "number:28"
select select "number:14"
select select "number:19"
select select "number:23"
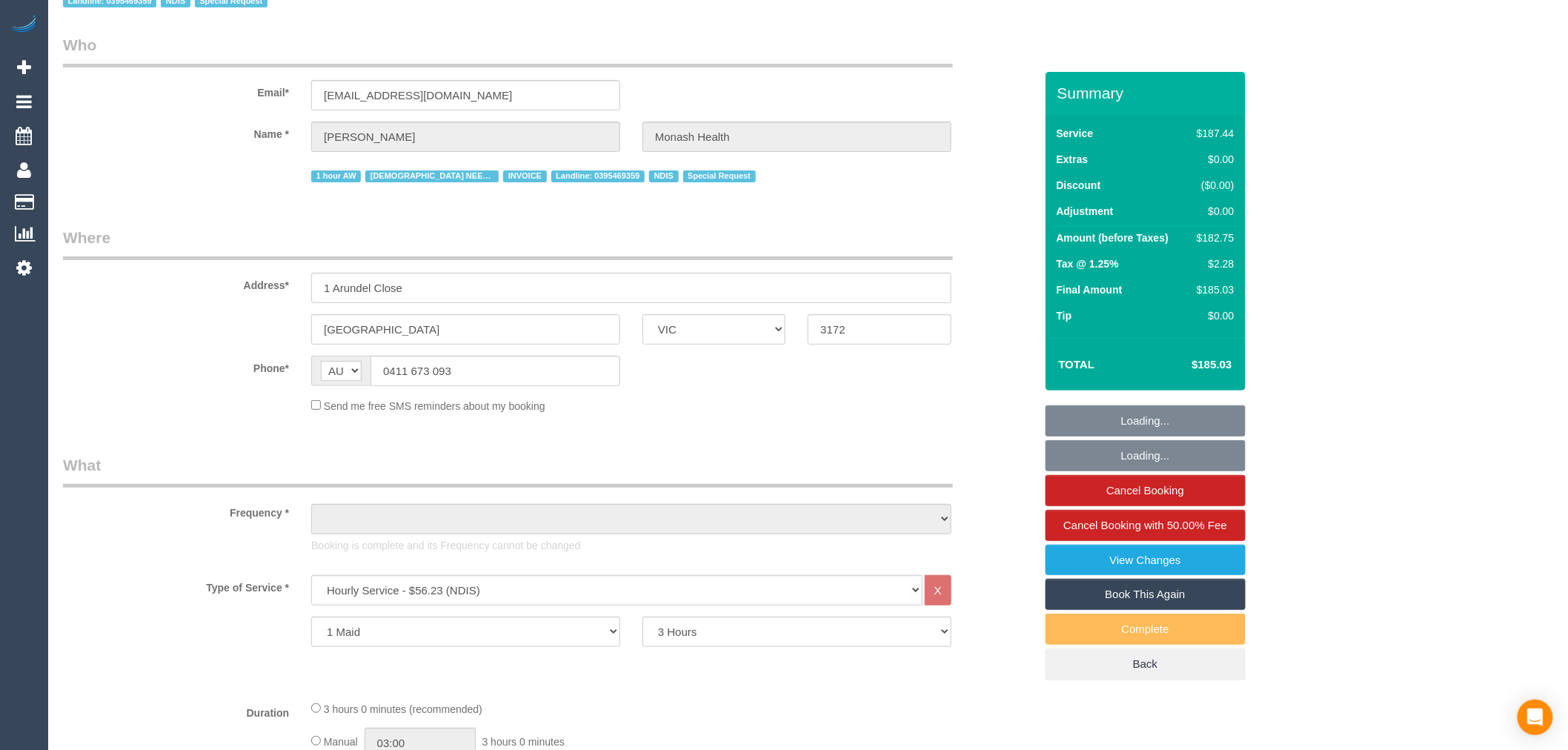
select select "number:35"
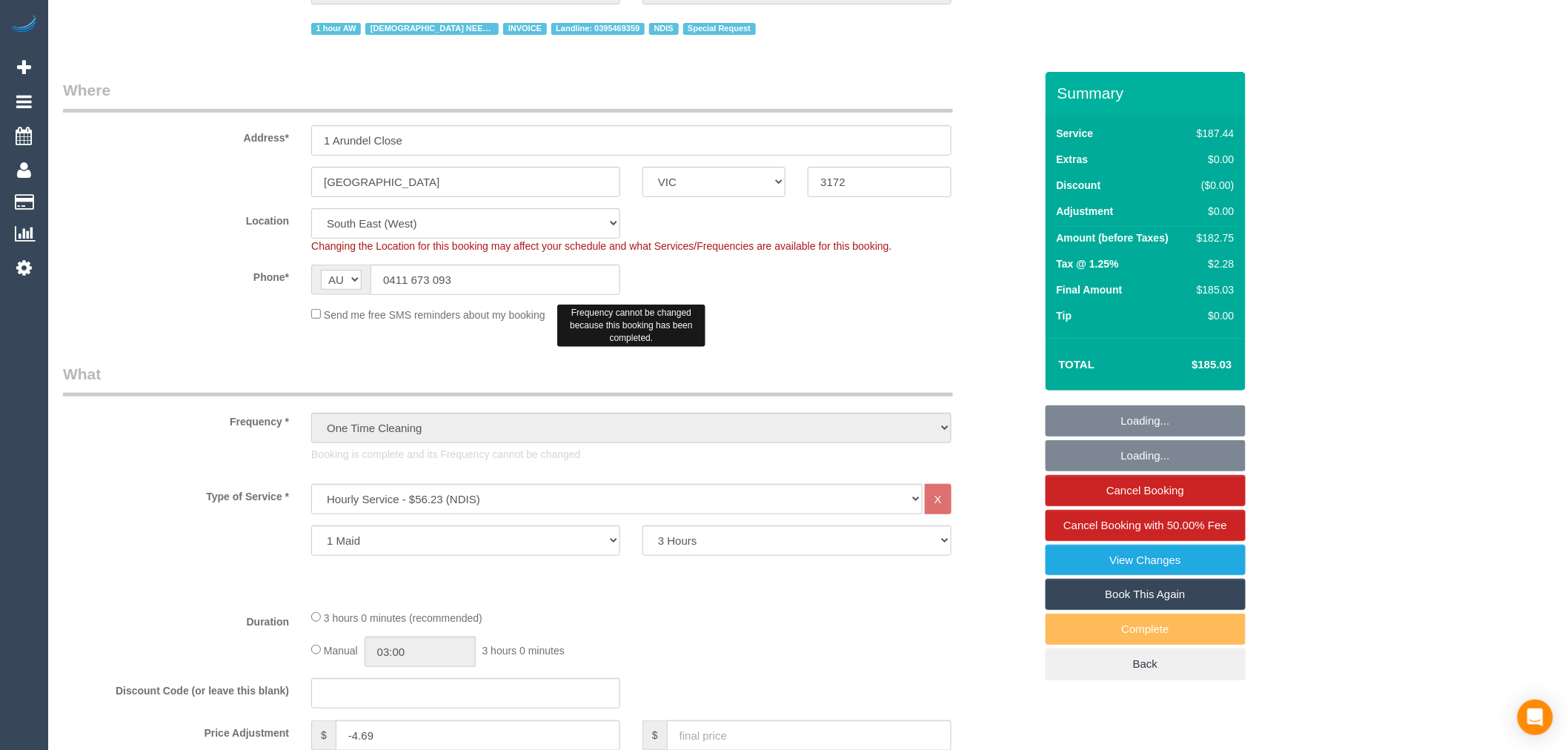
select select "object:1442"
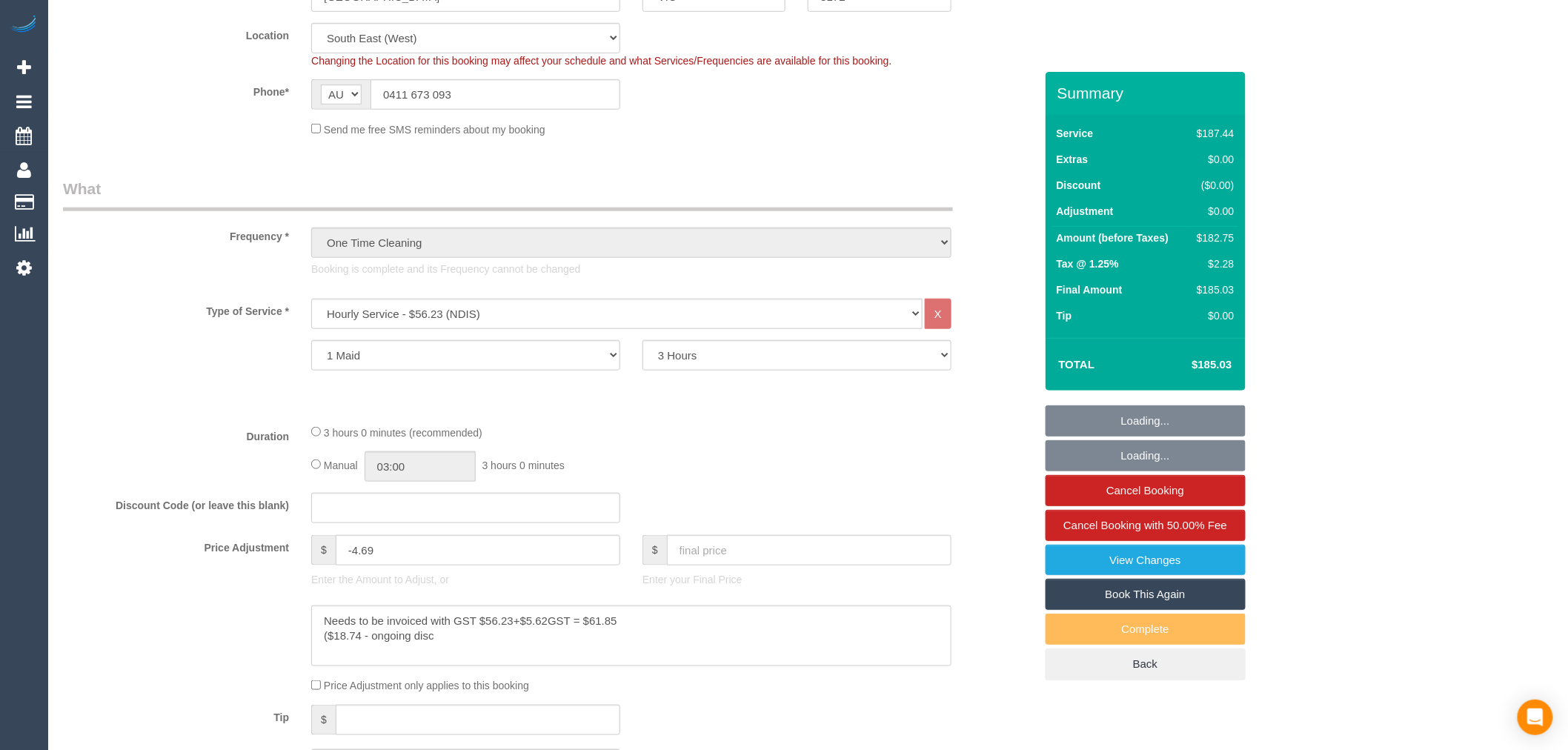
scroll to position [411, 0]
